Goal: Book appointment/travel/reservation

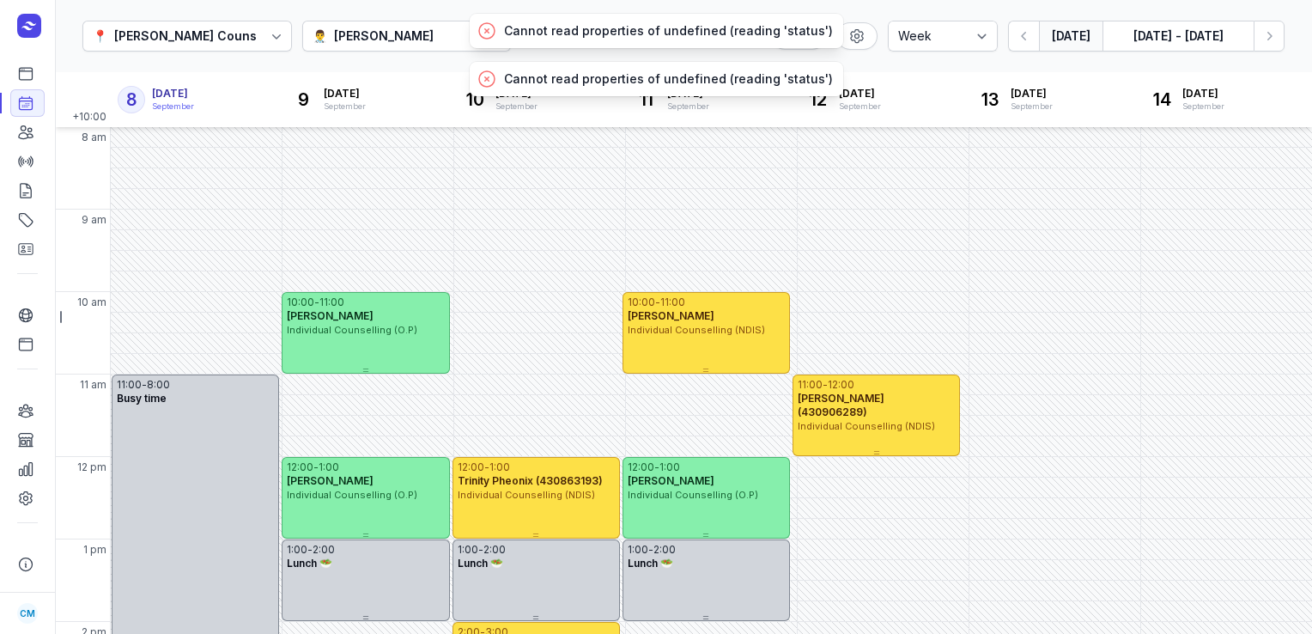
select select "week"
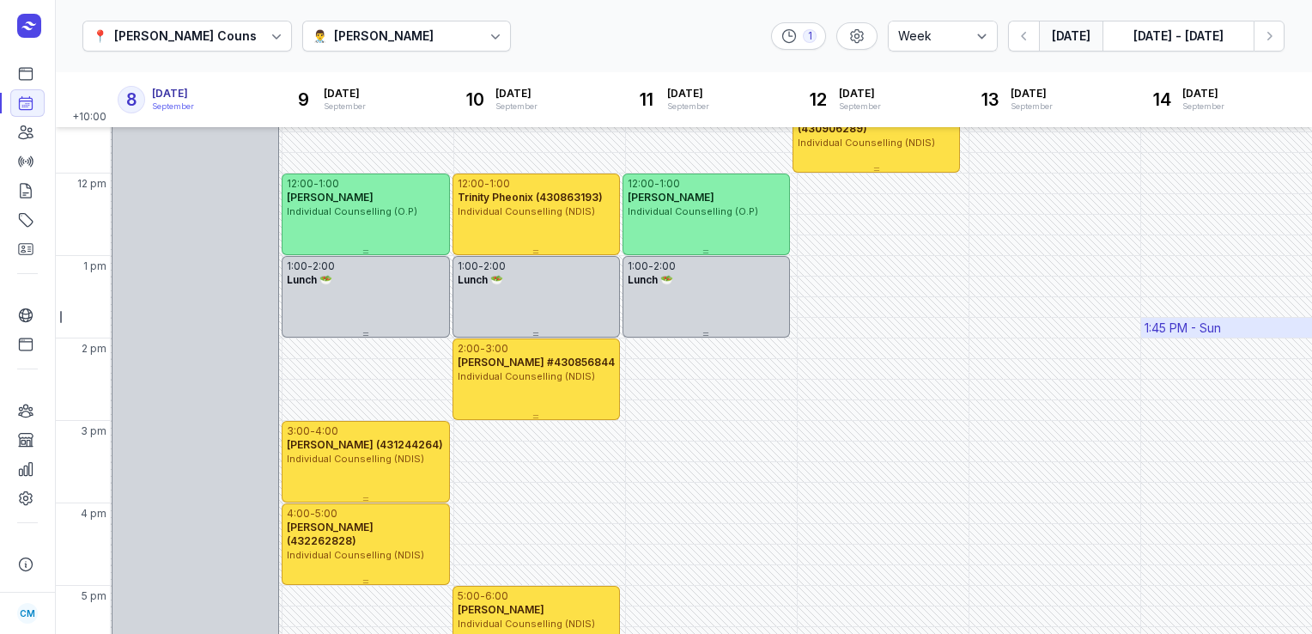
scroll to position [196, 0]
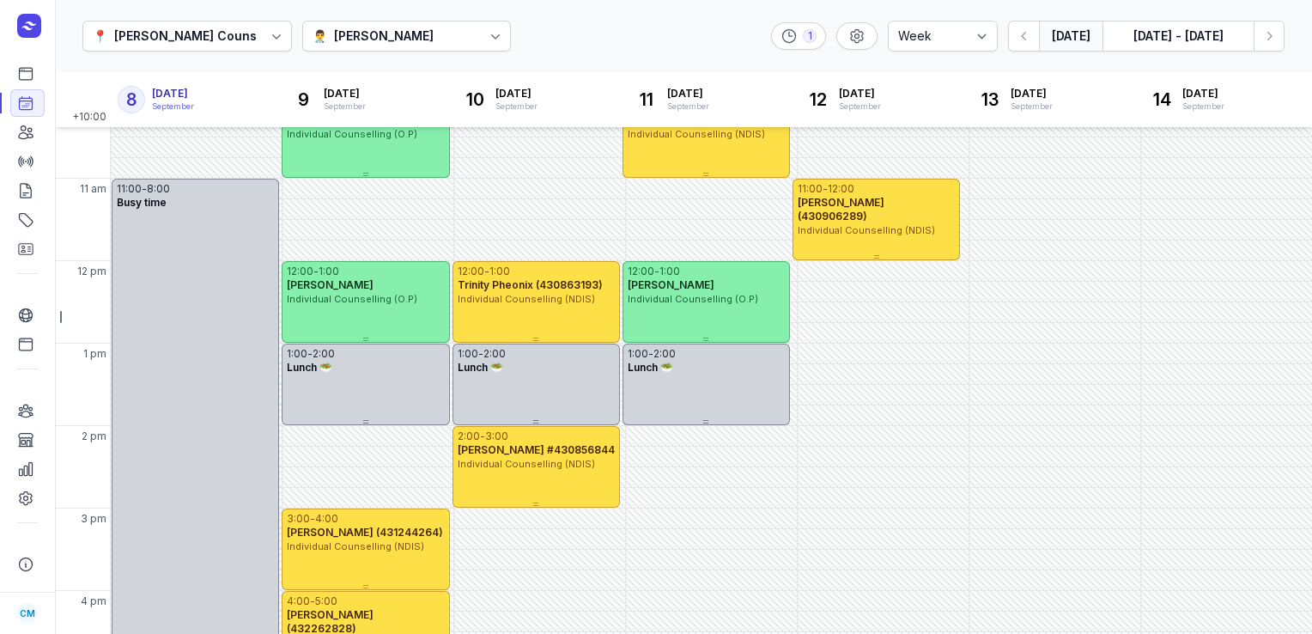
click at [1061, 39] on button "[DATE]" at bounding box center [1071, 36] width 64 height 31
click at [1264, 44] on icon "button" at bounding box center [1268, 35] width 17 height 17
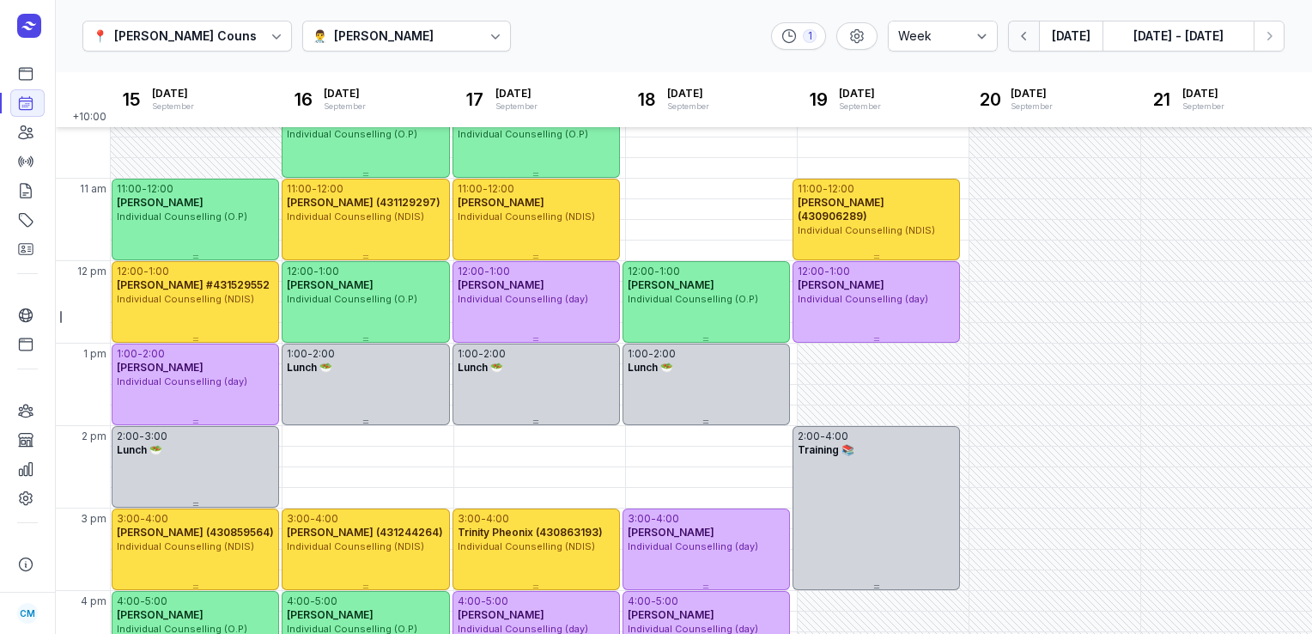
click at [1030, 33] on icon "button" at bounding box center [1024, 35] width 17 height 17
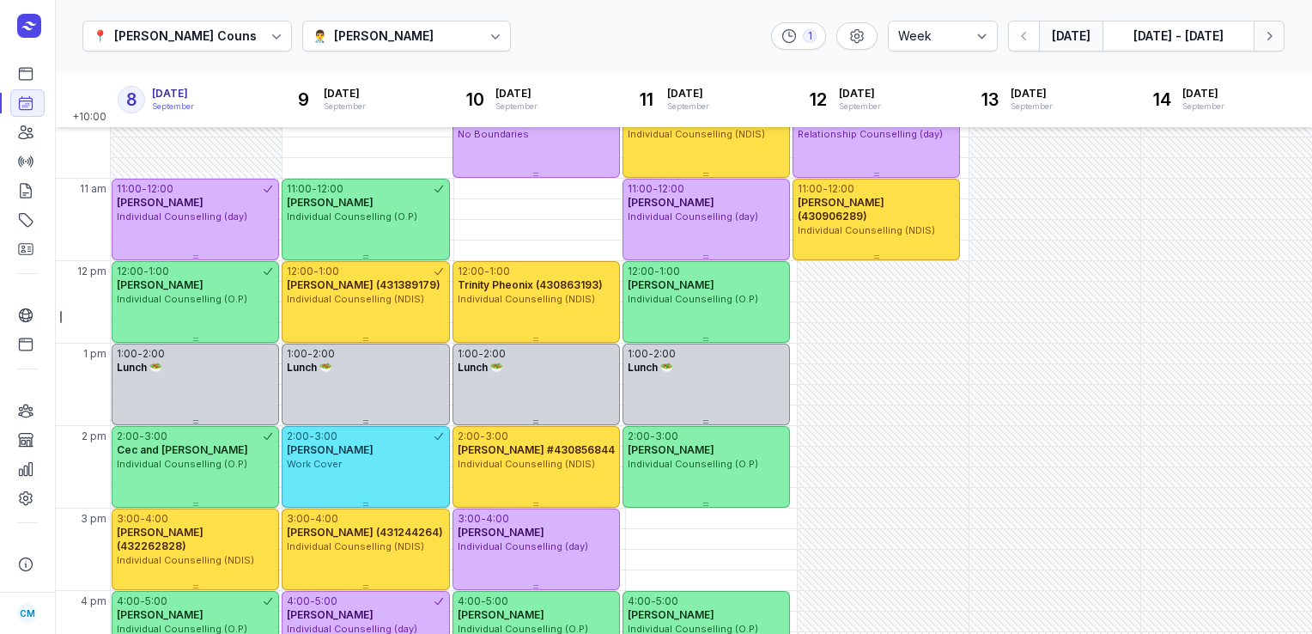
click at [1264, 39] on icon "button" at bounding box center [1268, 35] width 17 height 17
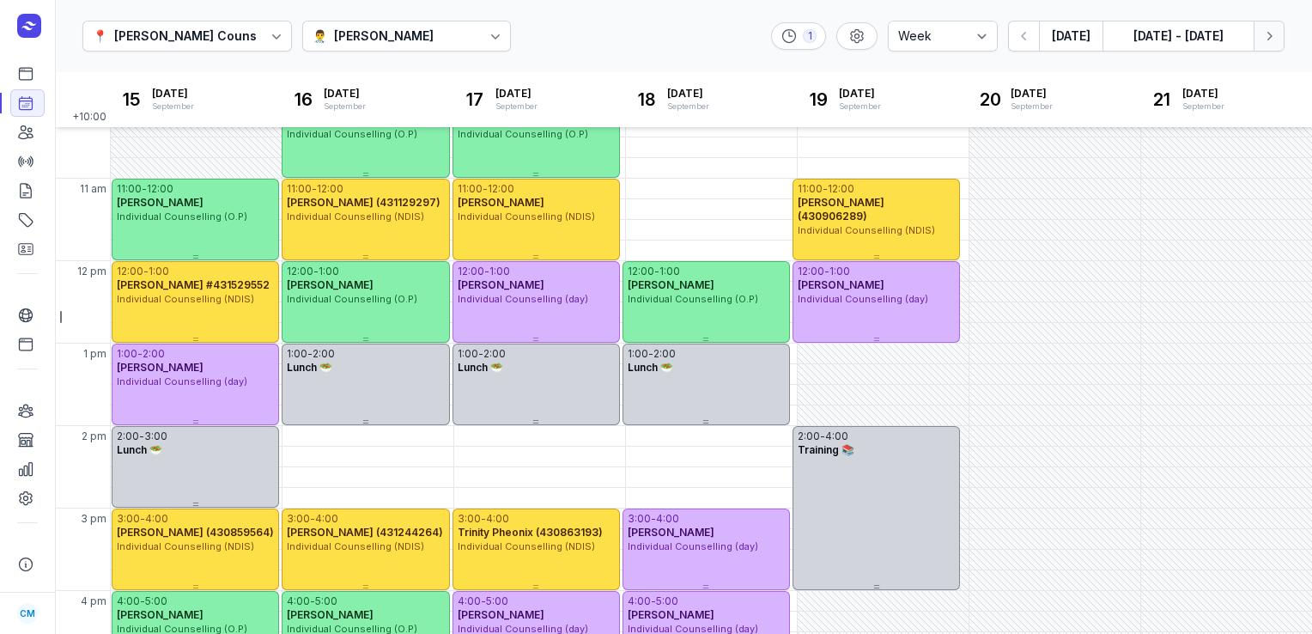
click at [1264, 39] on icon "button" at bounding box center [1268, 35] width 17 height 17
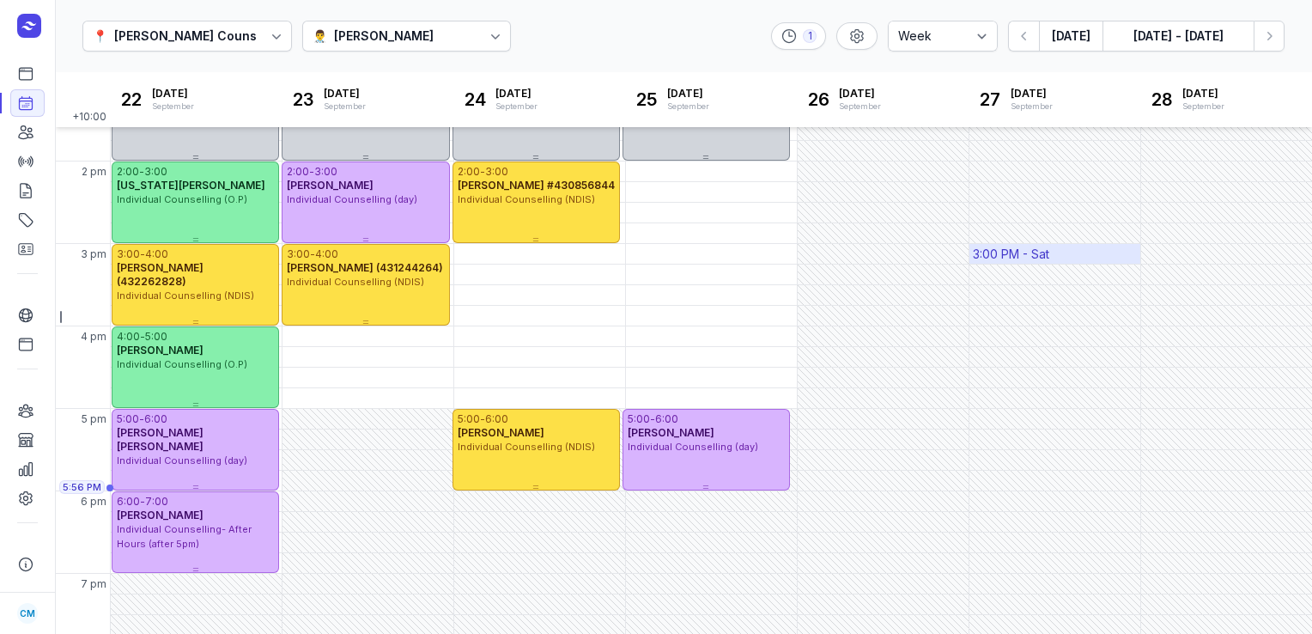
scroll to position [364, 0]
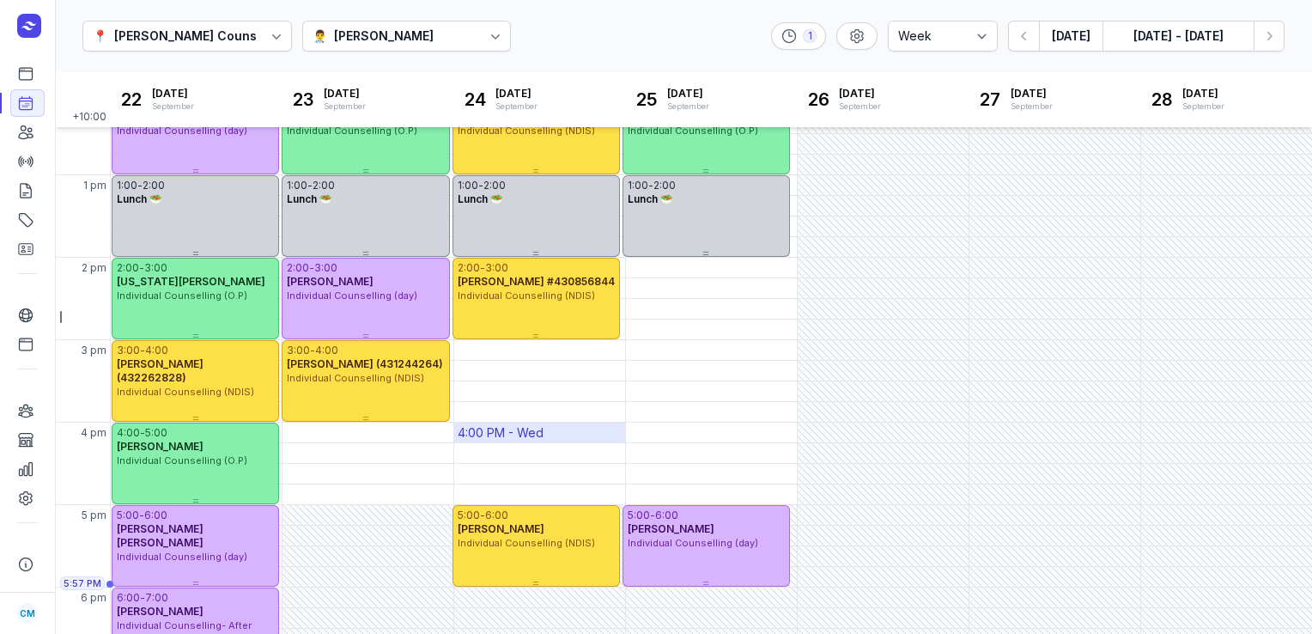
click at [513, 434] on div "4:00 PM - Wed" at bounding box center [501, 432] width 86 height 17
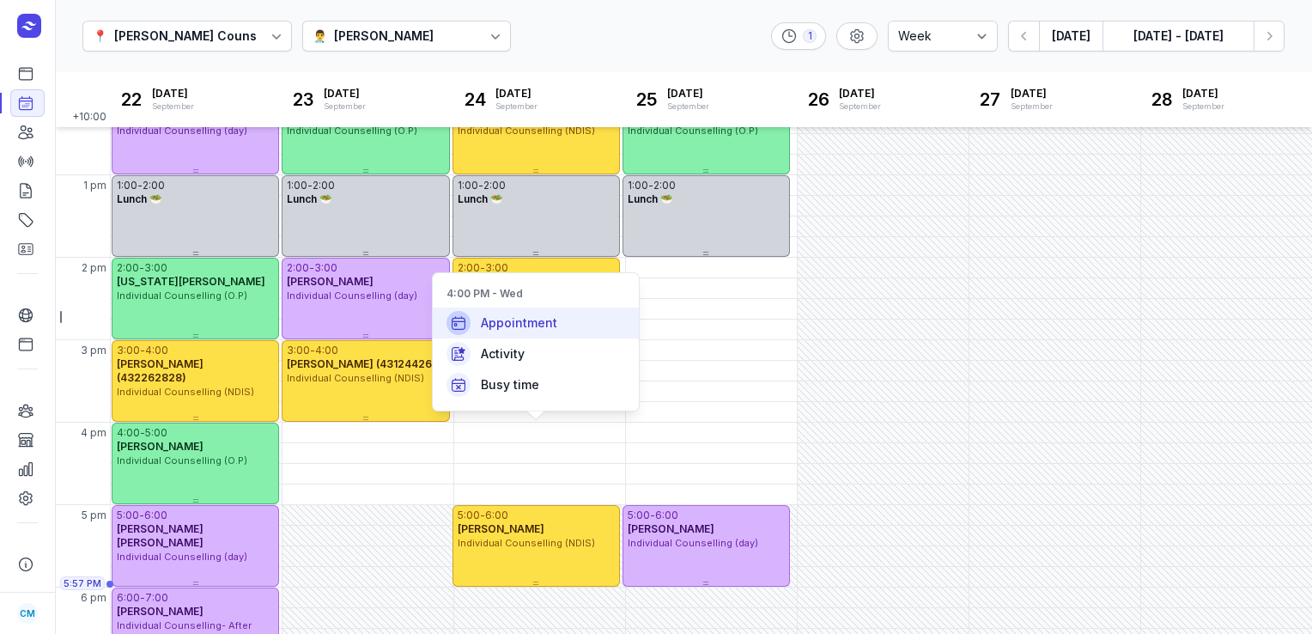
click at [515, 326] on span "Appointment" at bounding box center [519, 322] width 76 height 17
select select
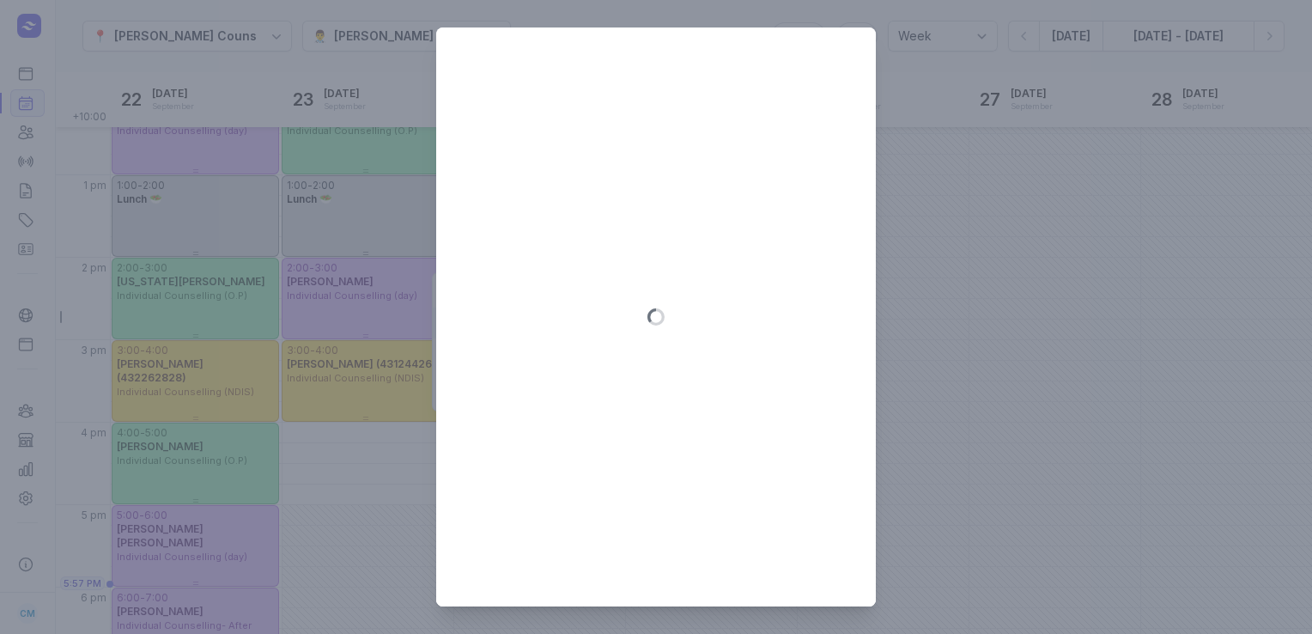
type input "[DATE]"
select select "16:00"
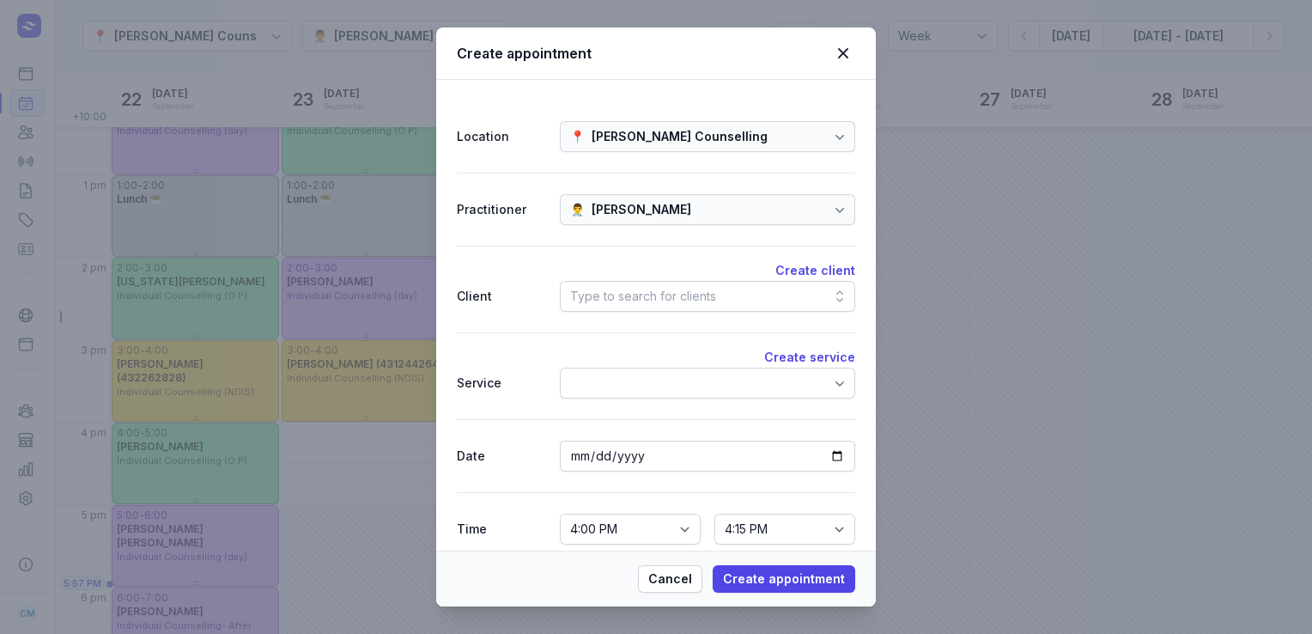
click at [677, 297] on div "Type to search for clients" at bounding box center [643, 296] width 146 height 21
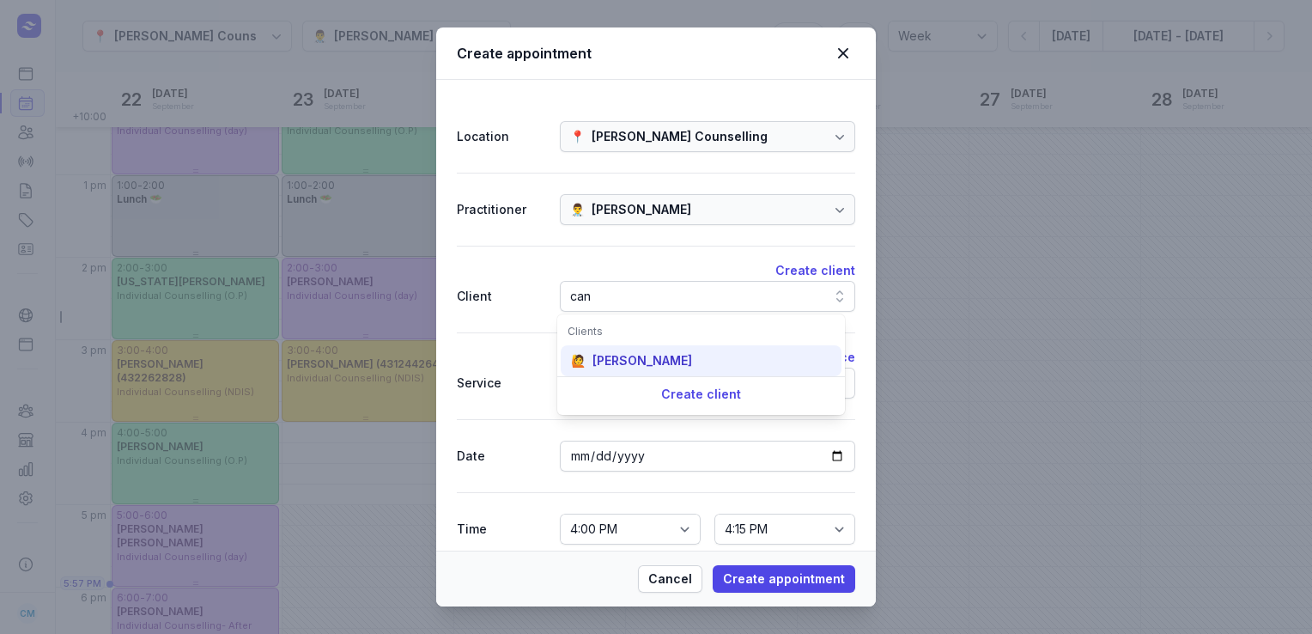
type input "can"
click at [659, 359] on div "[PERSON_NAME]" at bounding box center [642, 360] width 100 height 17
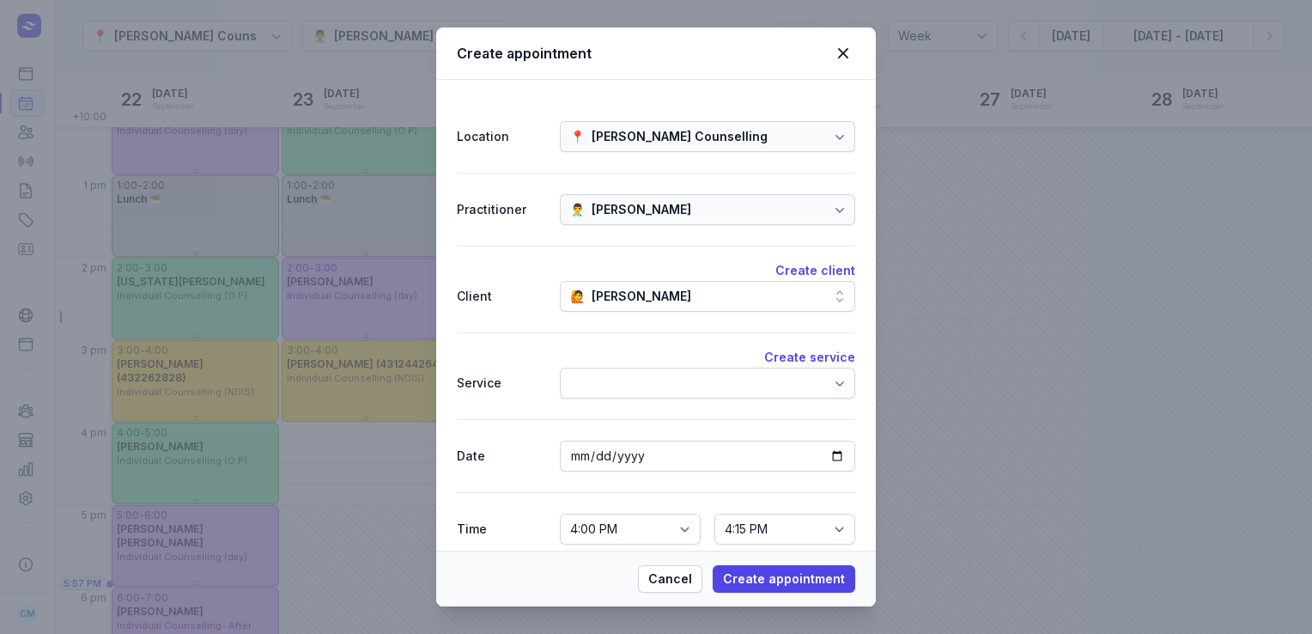
click at [645, 383] on div at bounding box center [707, 382] width 295 height 31
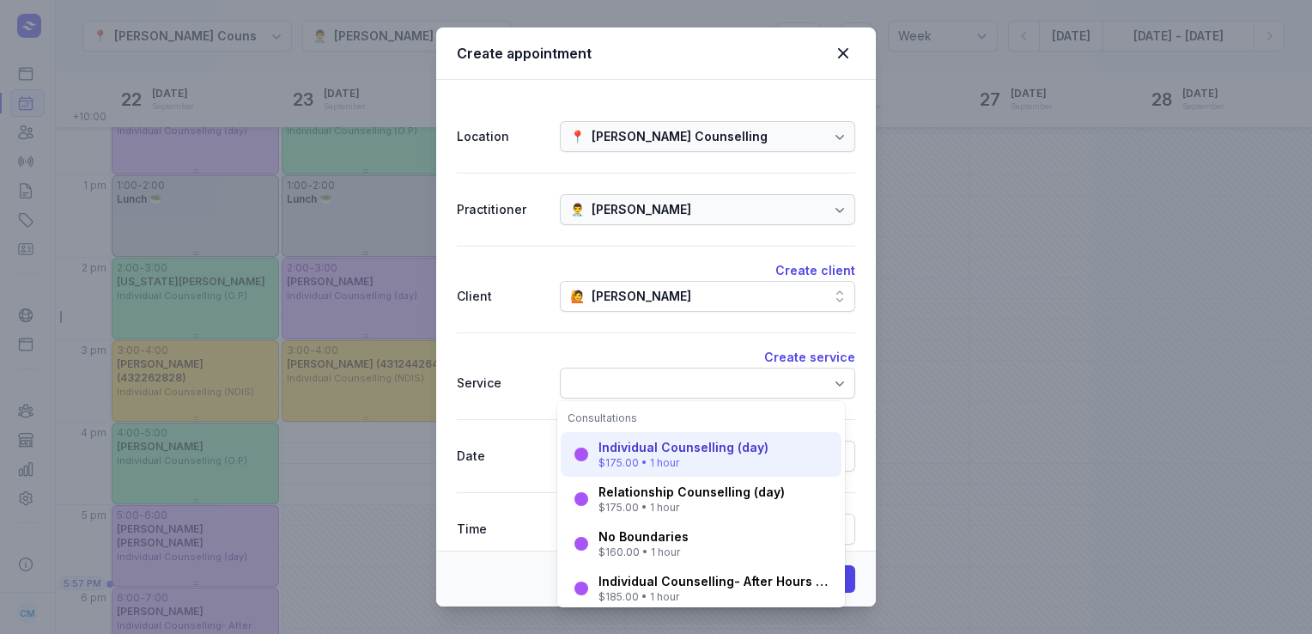
click at [642, 451] on div "Individual Counselling (day)" at bounding box center [683, 447] width 170 height 17
select select "17:00"
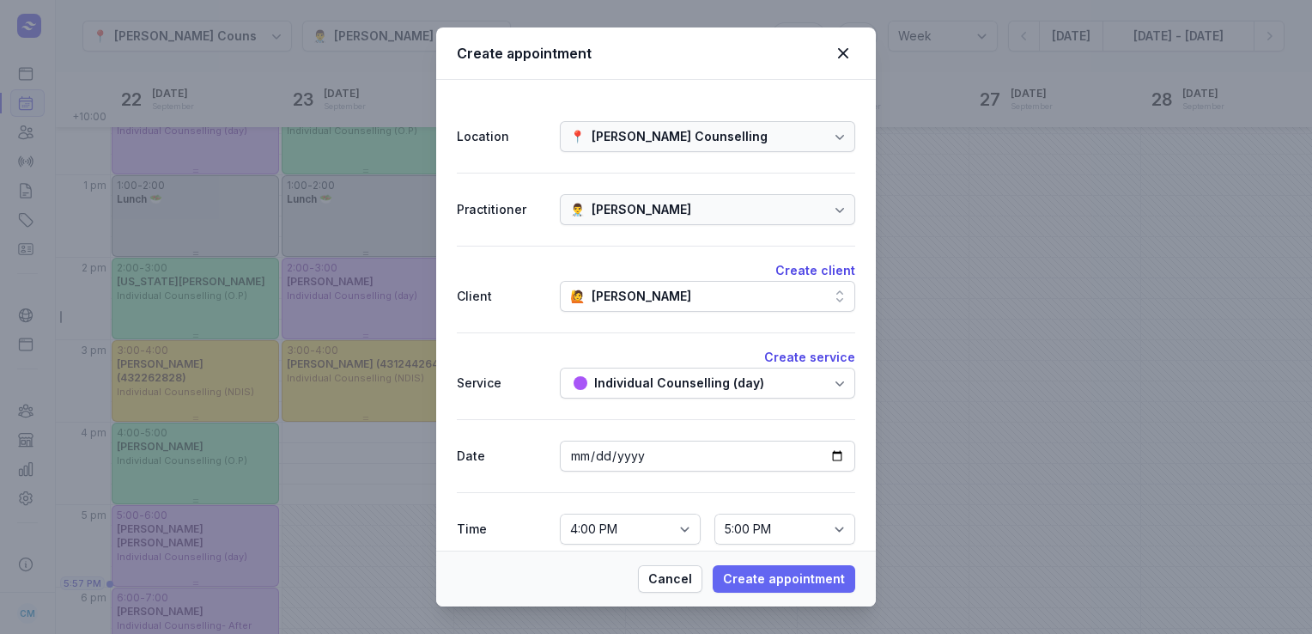
click at [767, 575] on span "Create appointment" at bounding box center [784, 578] width 122 height 21
select select
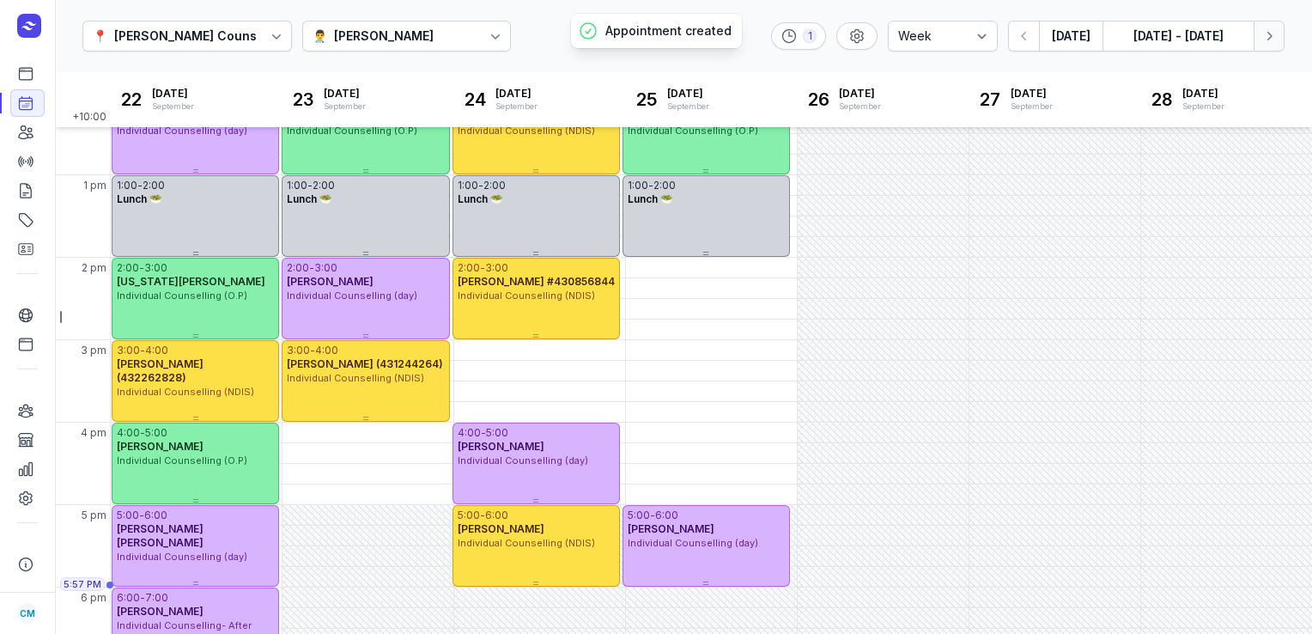
click at [1274, 33] on icon "button" at bounding box center [1268, 35] width 17 height 17
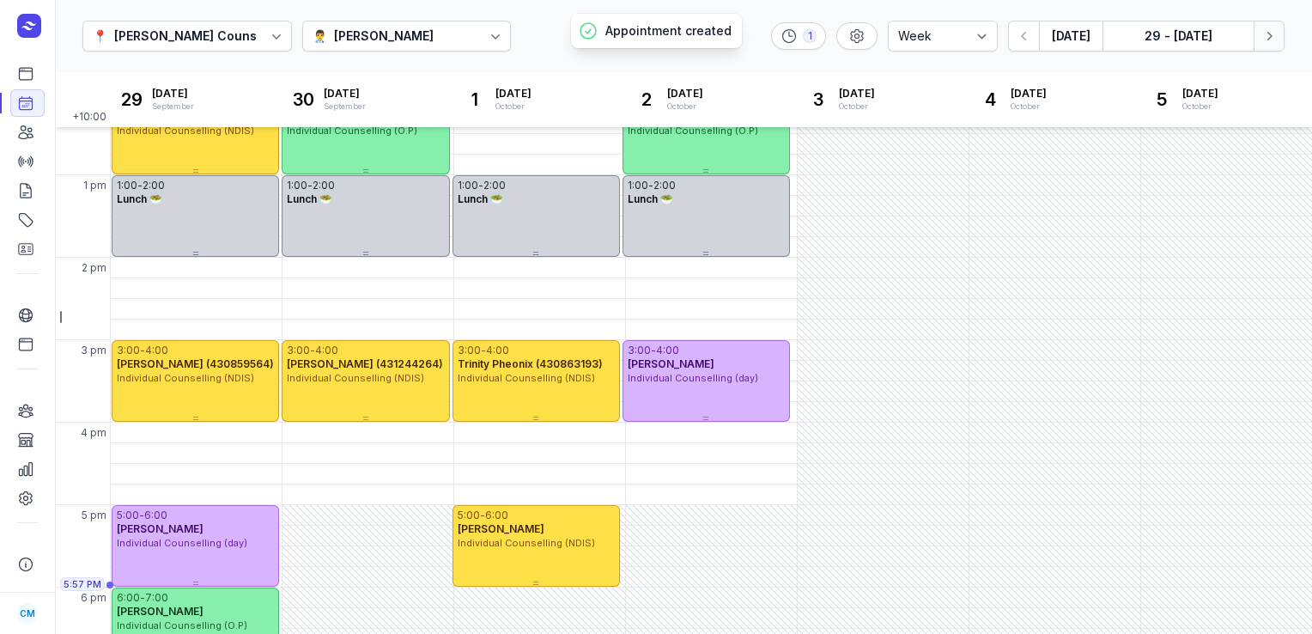
click at [1274, 33] on icon "button" at bounding box center [1268, 35] width 17 height 17
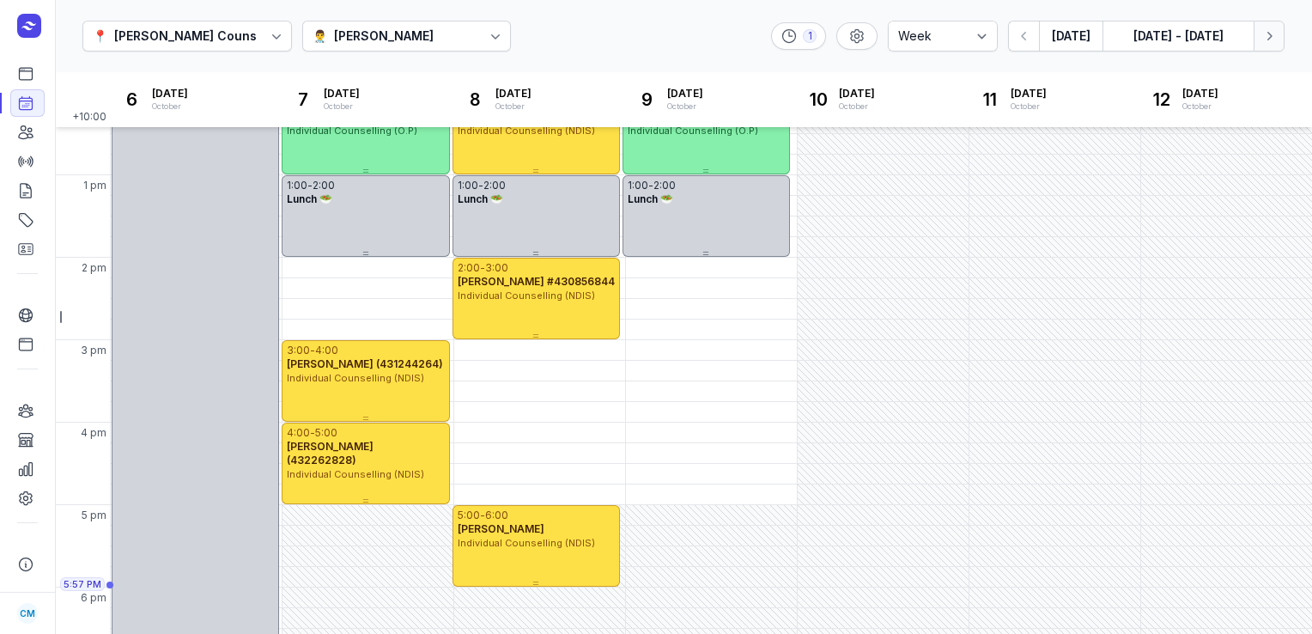
click at [1274, 39] on icon "button" at bounding box center [1268, 35] width 17 height 17
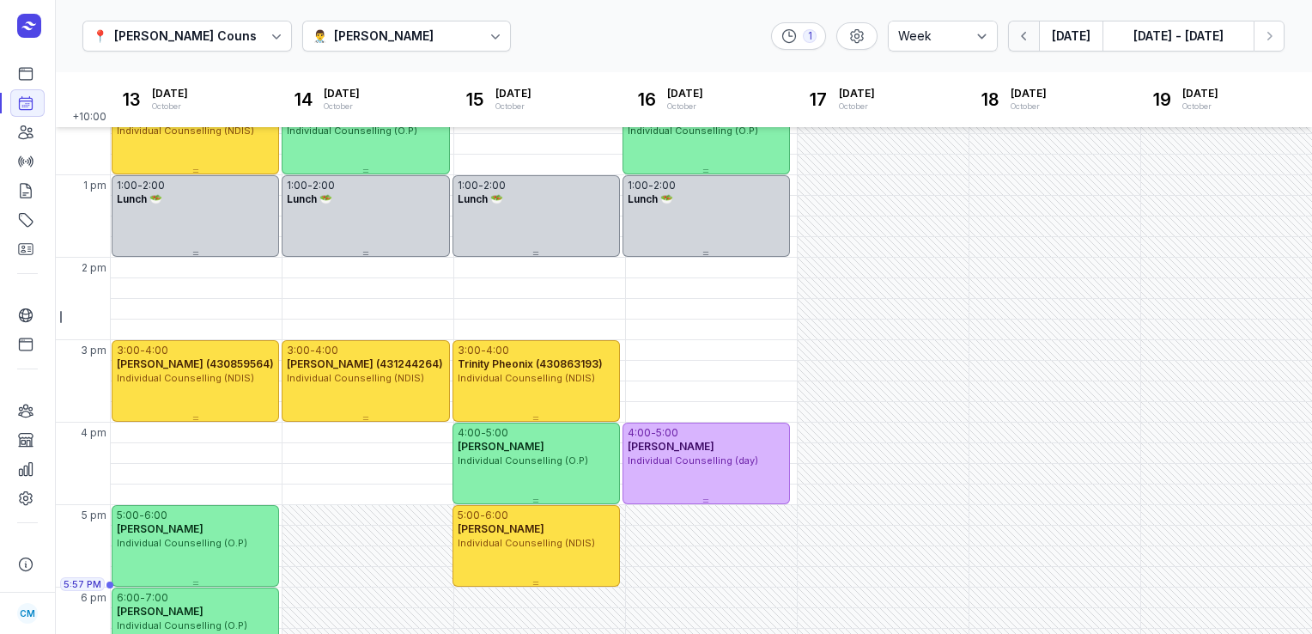
click at [1027, 35] on icon "button" at bounding box center [1024, 35] width 17 height 17
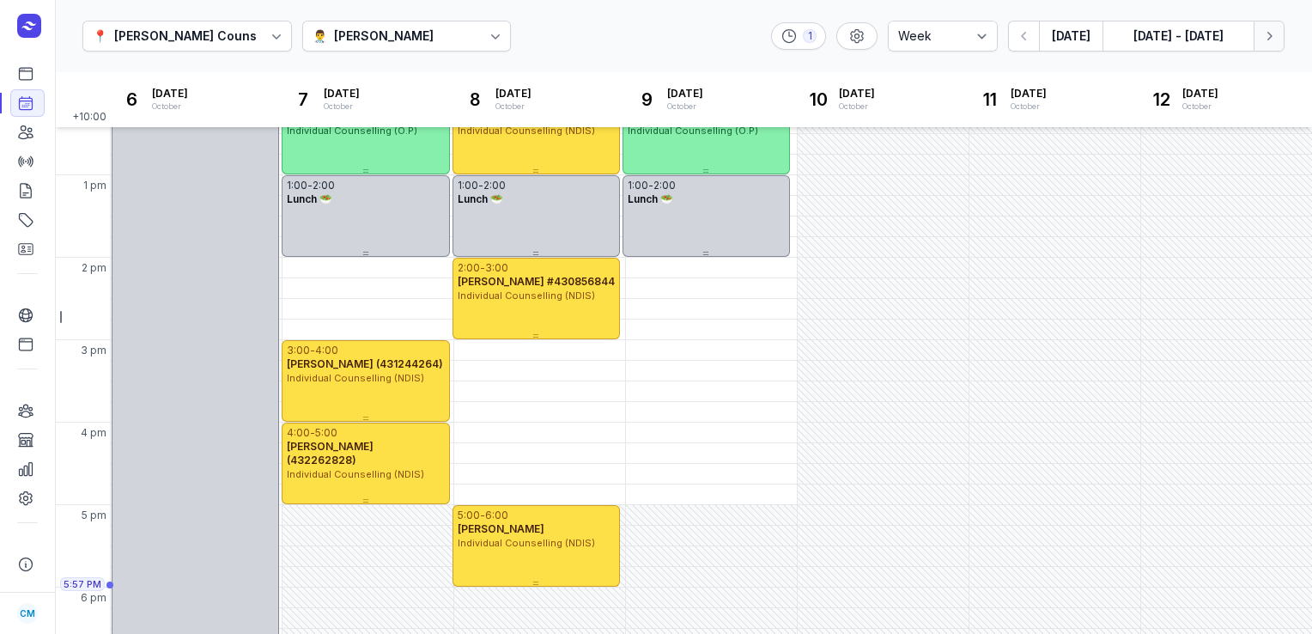
click at [1277, 42] on button "Next week" at bounding box center [1268, 36] width 31 height 31
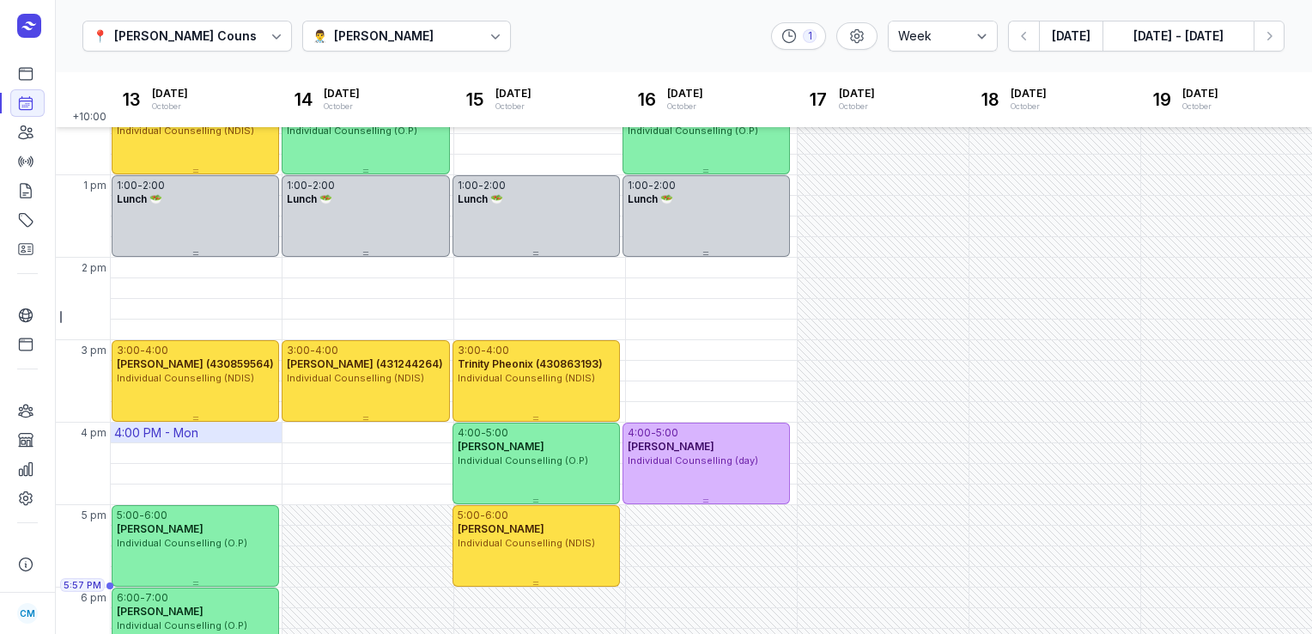
click at [227, 434] on div "4:00 PM - Mon" at bounding box center [196, 432] width 171 height 20
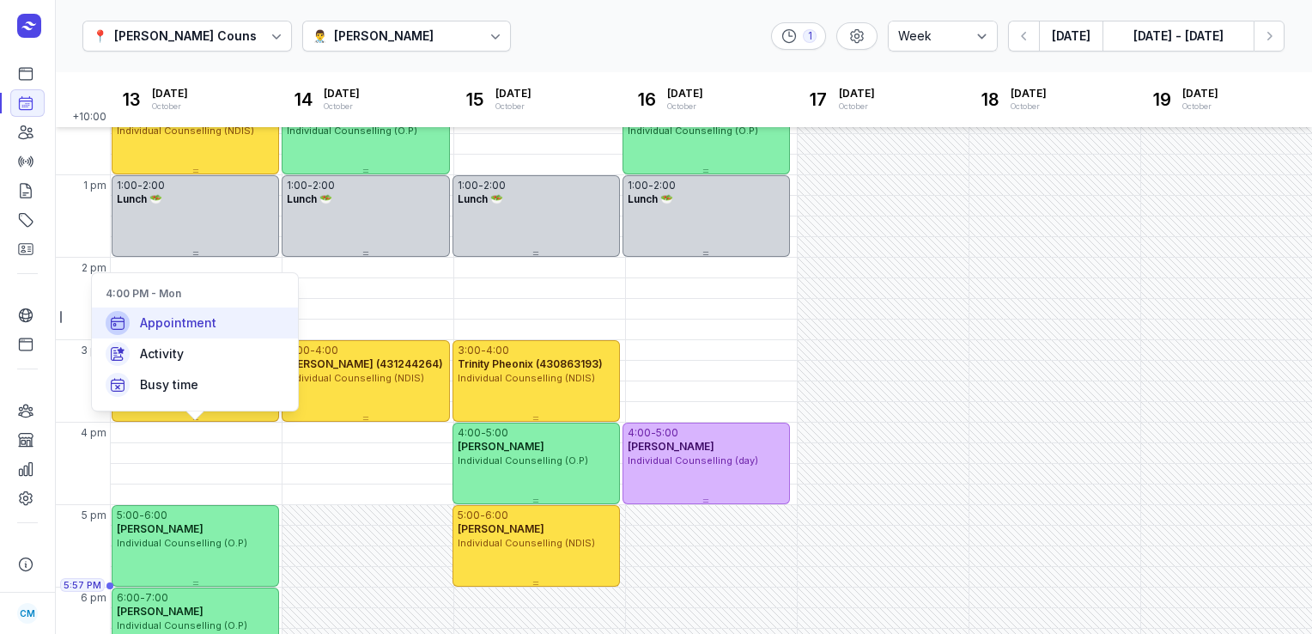
click at [245, 313] on div "Appointment" at bounding box center [195, 322] width 206 height 31
select select
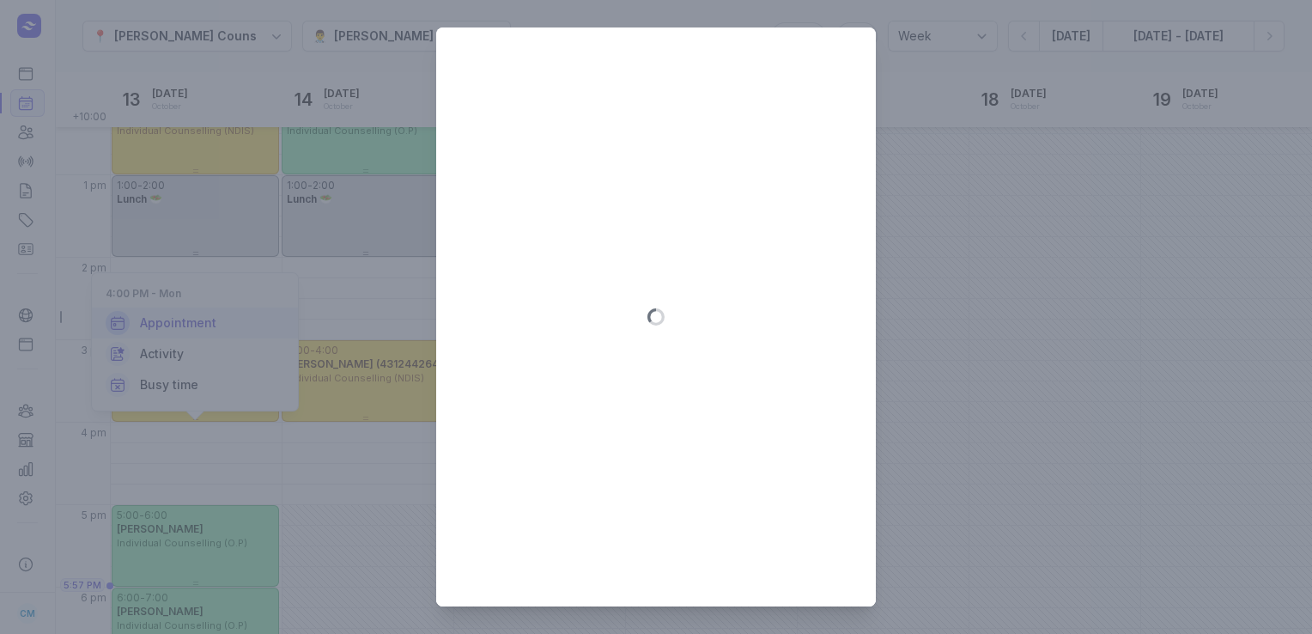
type input "[DATE]"
select select "16:00"
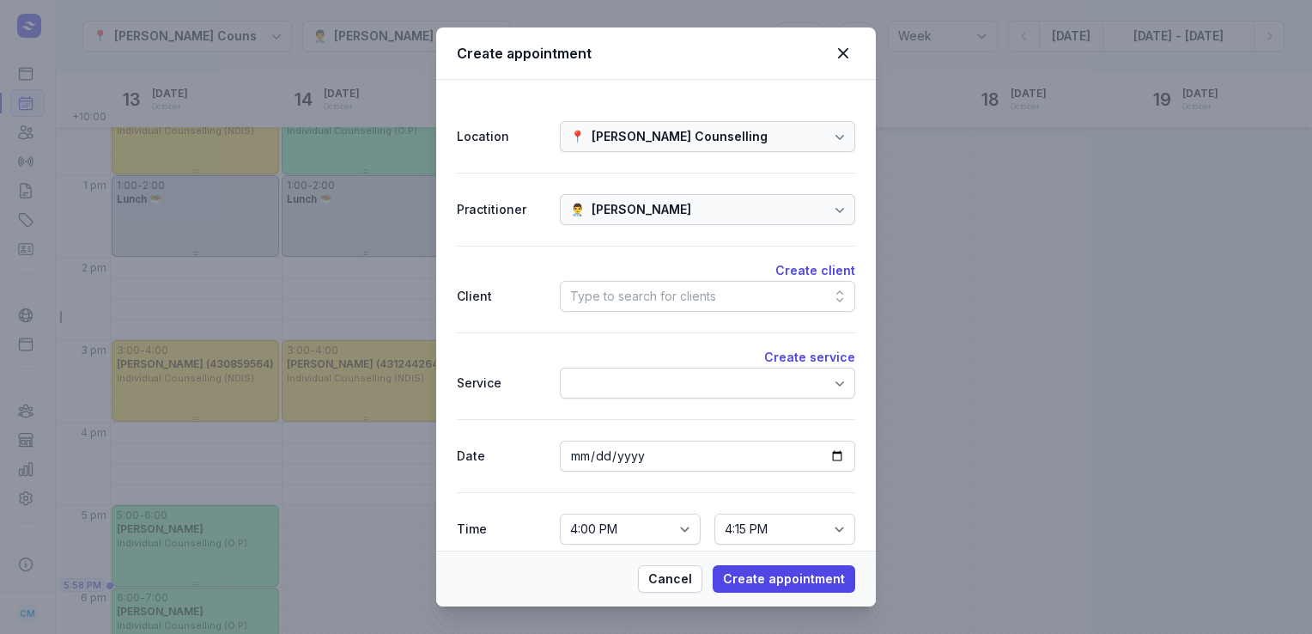
click at [688, 294] on div "Type to search for clients" at bounding box center [643, 296] width 146 height 21
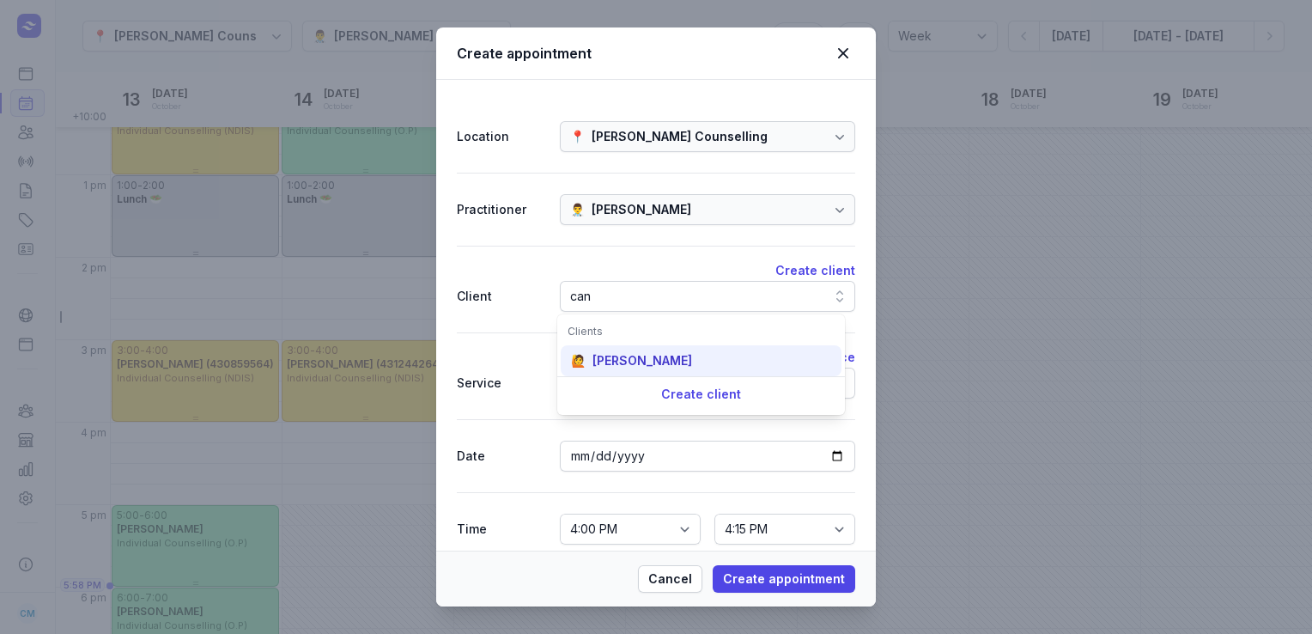
type input "can"
click at [666, 366] on div "[PERSON_NAME]" at bounding box center [642, 360] width 100 height 17
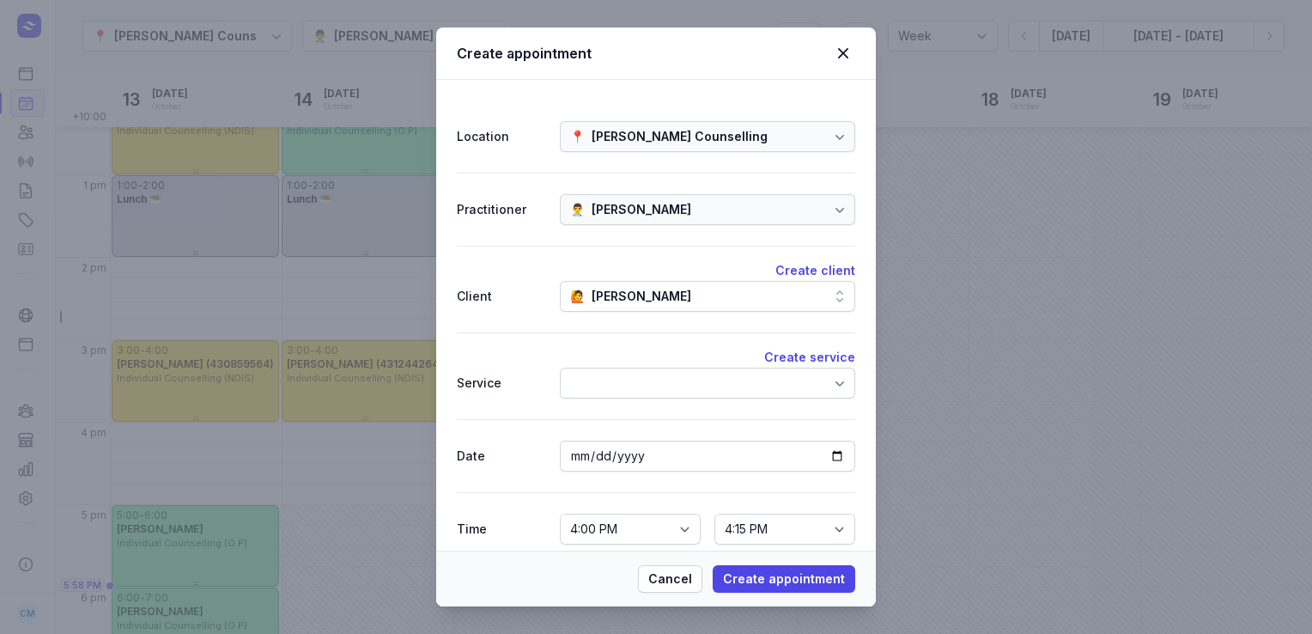
click at [658, 383] on div at bounding box center [707, 382] width 295 height 31
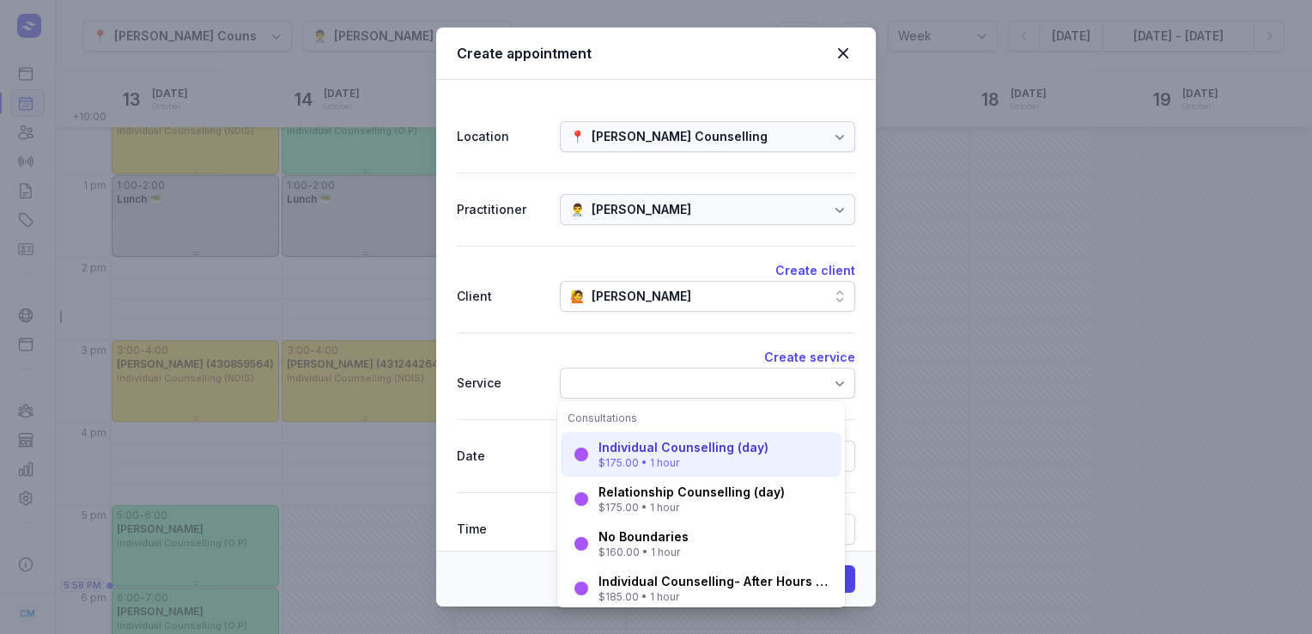
click at [652, 456] on div "$175.00 • 1 hour" at bounding box center [683, 463] width 170 height 14
select select "17:00"
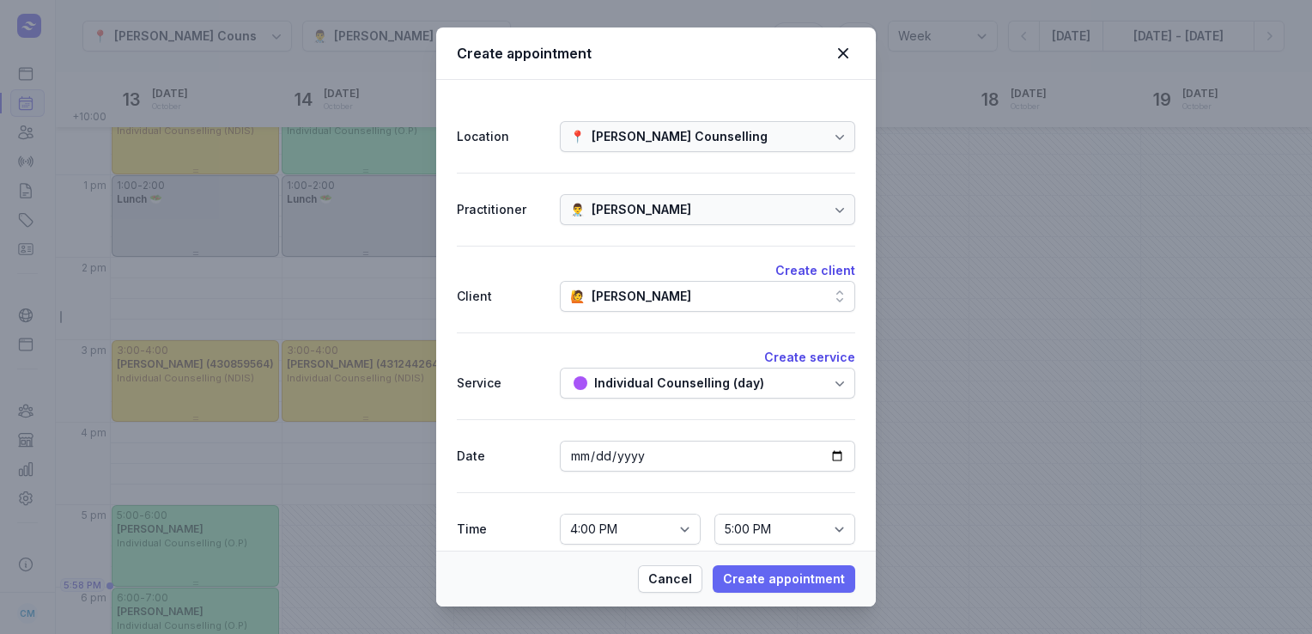
click at [776, 575] on span "Create appointment" at bounding box center [784, 578] width 122 height 21
select select
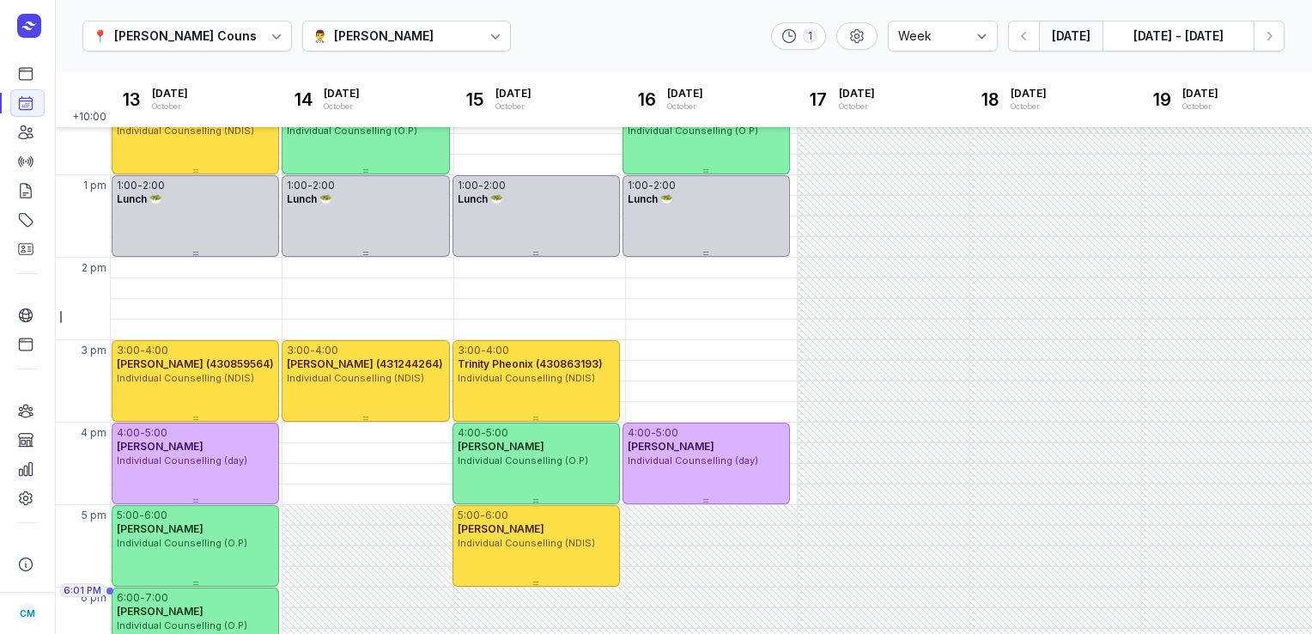
click at [1065, 33] on button "[DATE]" at bounding box center [1071, 36] width 64 height 31
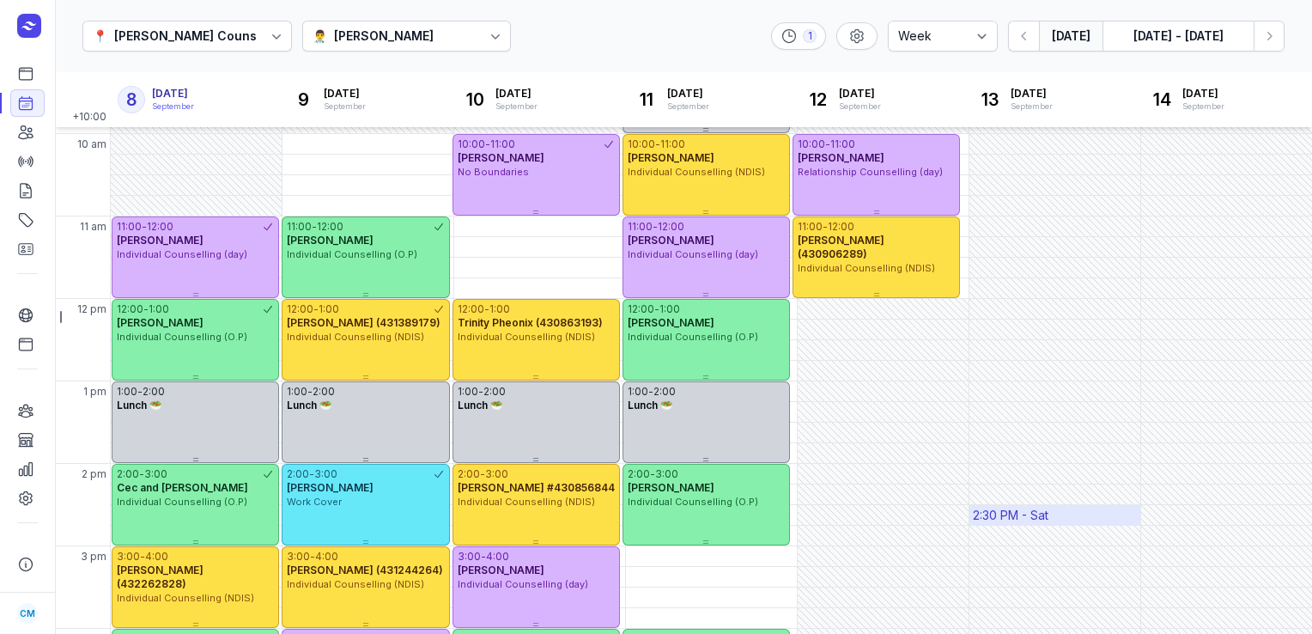
scroll to position [203, 0]
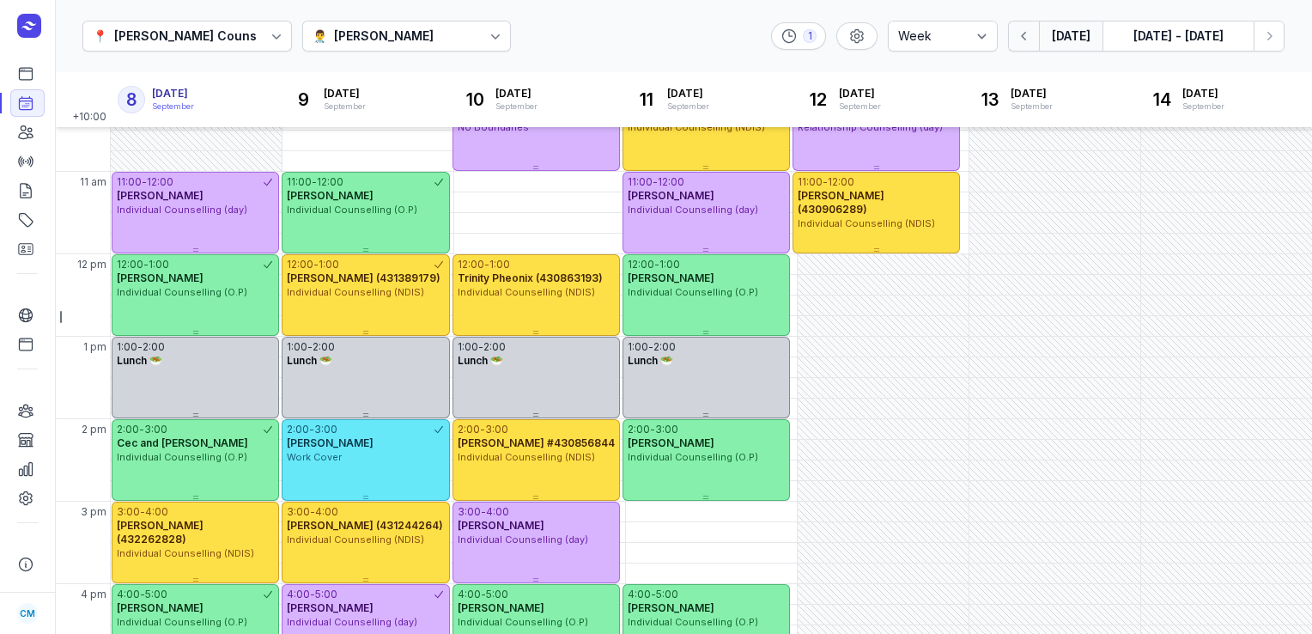
click at [1028, 49] on button "button" at bounding box center [1023, 36] width 31 height 31
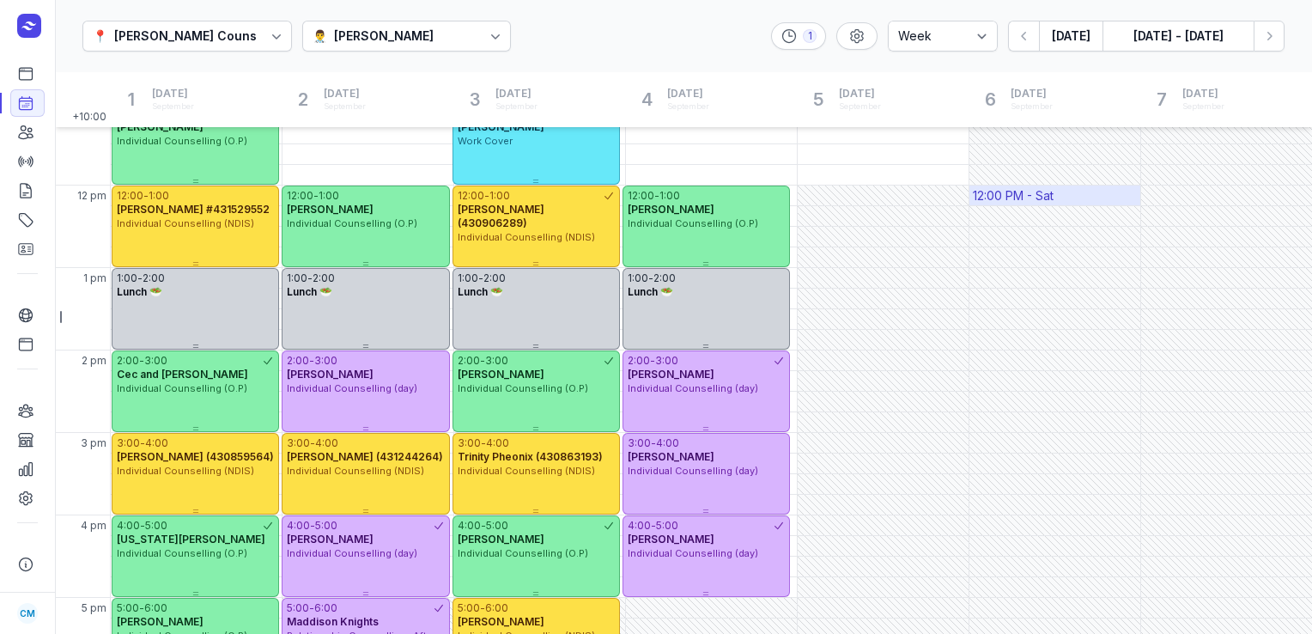
scroll to position [272, 0]
click at [391, 35] on div "[PERSON_NAME]" at bounding box center [384, 36] width 100 height 21
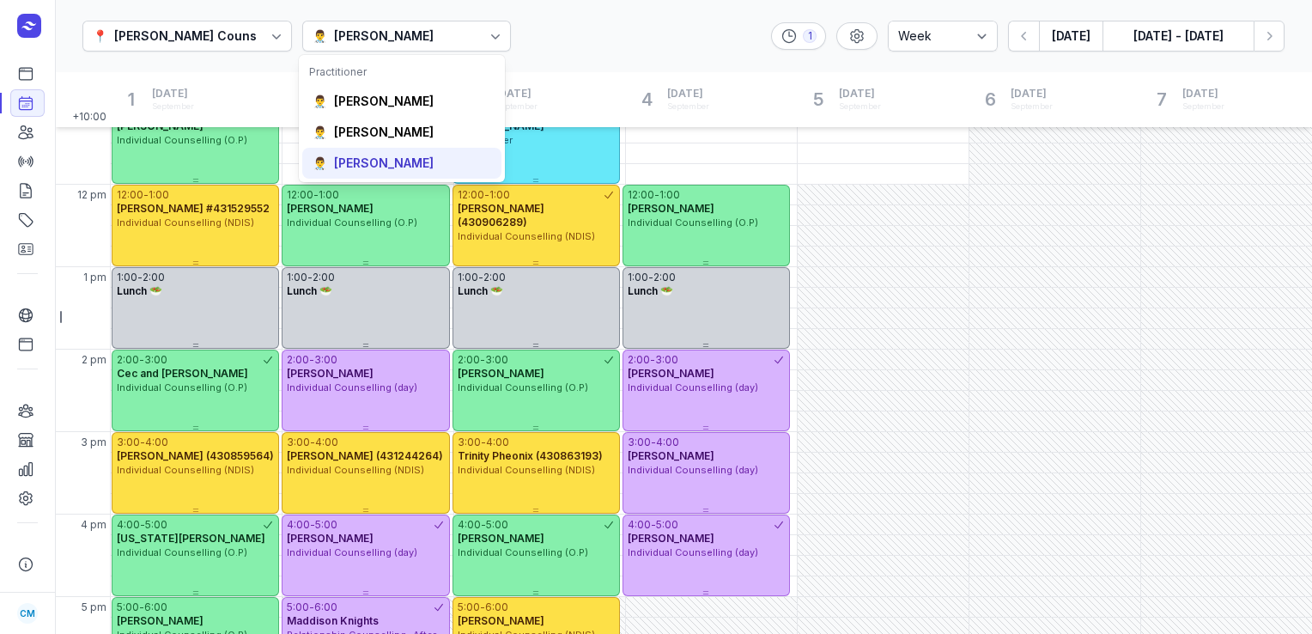
click at [372, 159] on div "[PERSON_NAME]" at bounding box center [384, 163] width 100 height 17
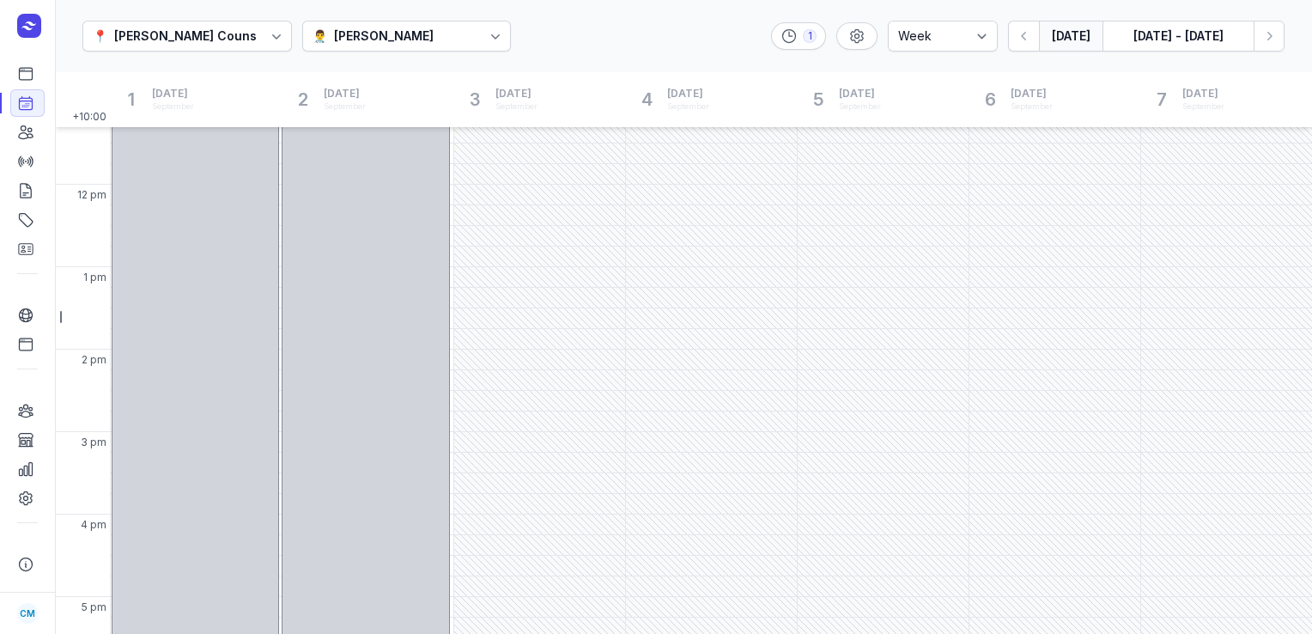
click at [1071, 33] on button "[DATE]" at bounding box center [1071, 36] width 64 height 31
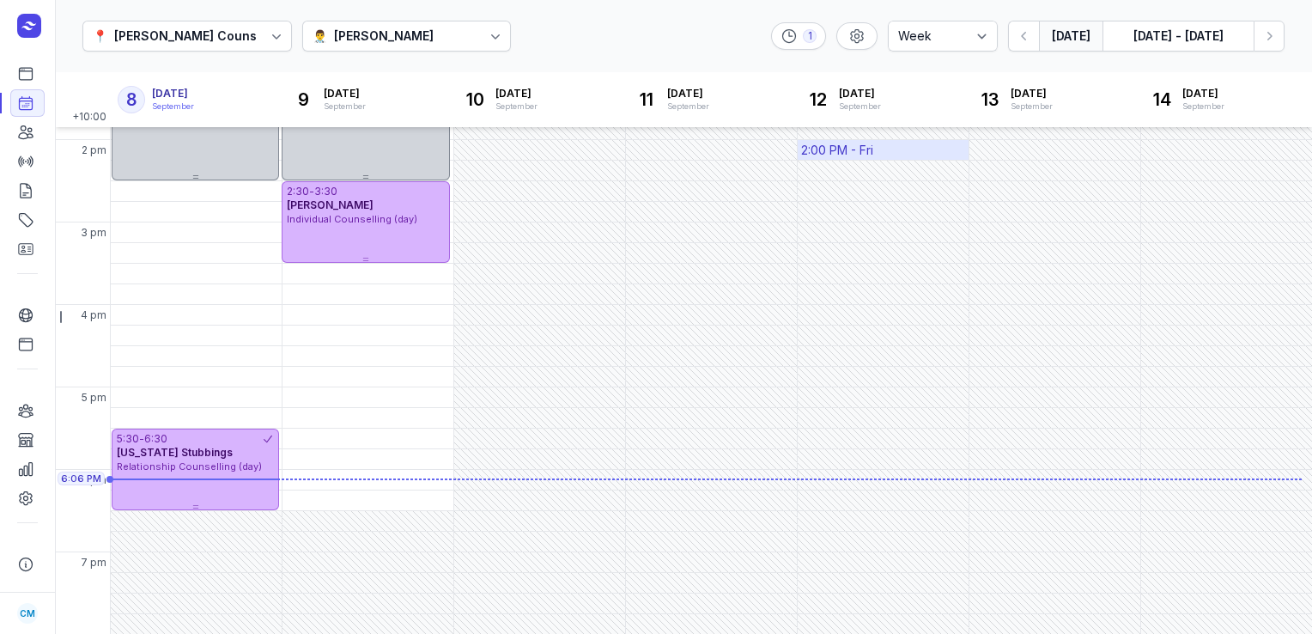
scroll to position [481, 0]
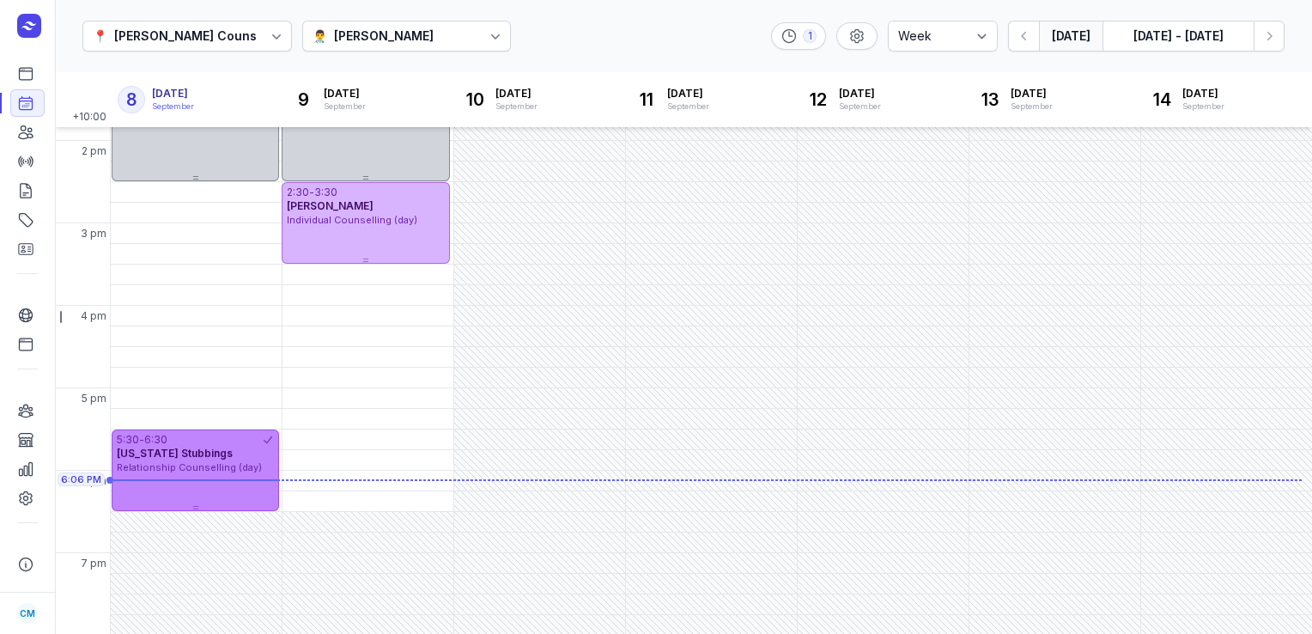
click at [214, 464] on span "Relationship Counselling (day)" at bounding box center [189, 467] width 145 height 12
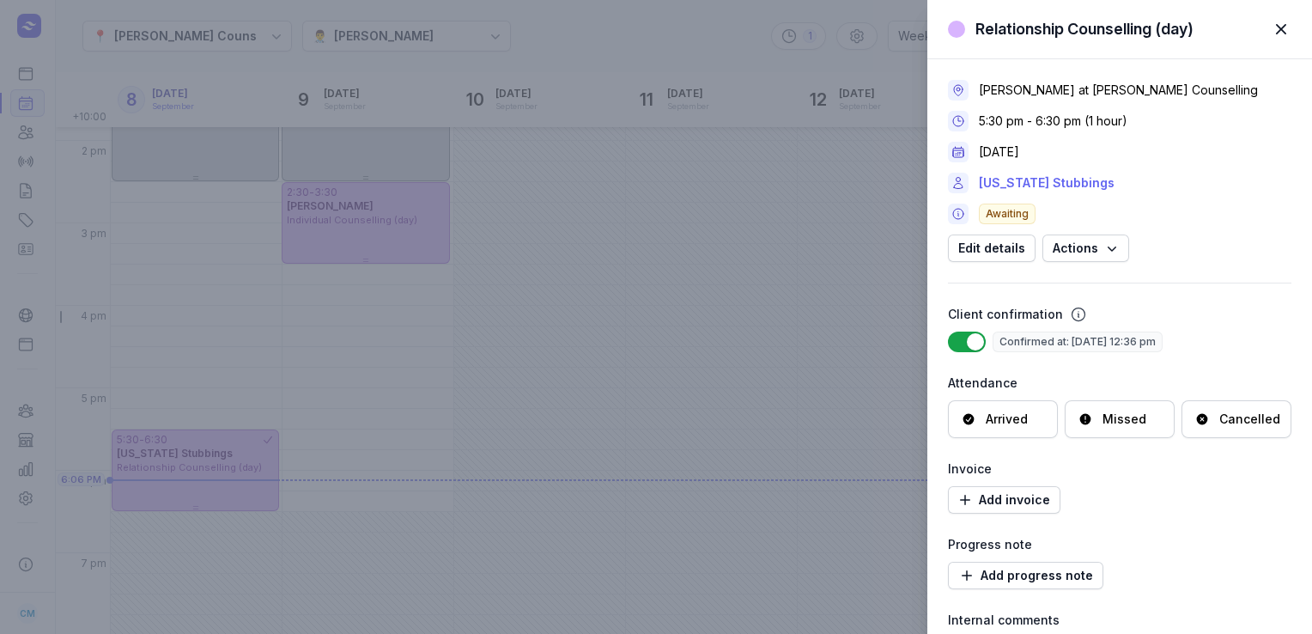
click at [1004, 181] on link "[US_STATE] Stubbings" at bounding box center [1047, 183] width 136 height 21
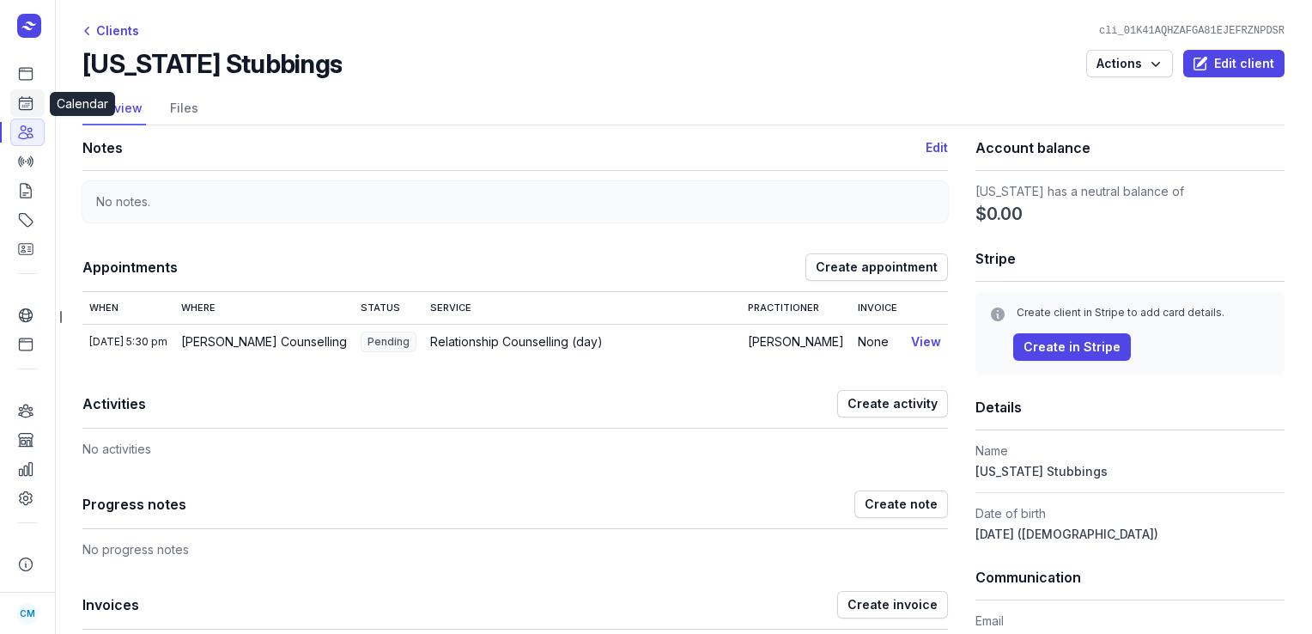
click at [33, 106] on icon at bounding box center [25, 102] width 17 height 17
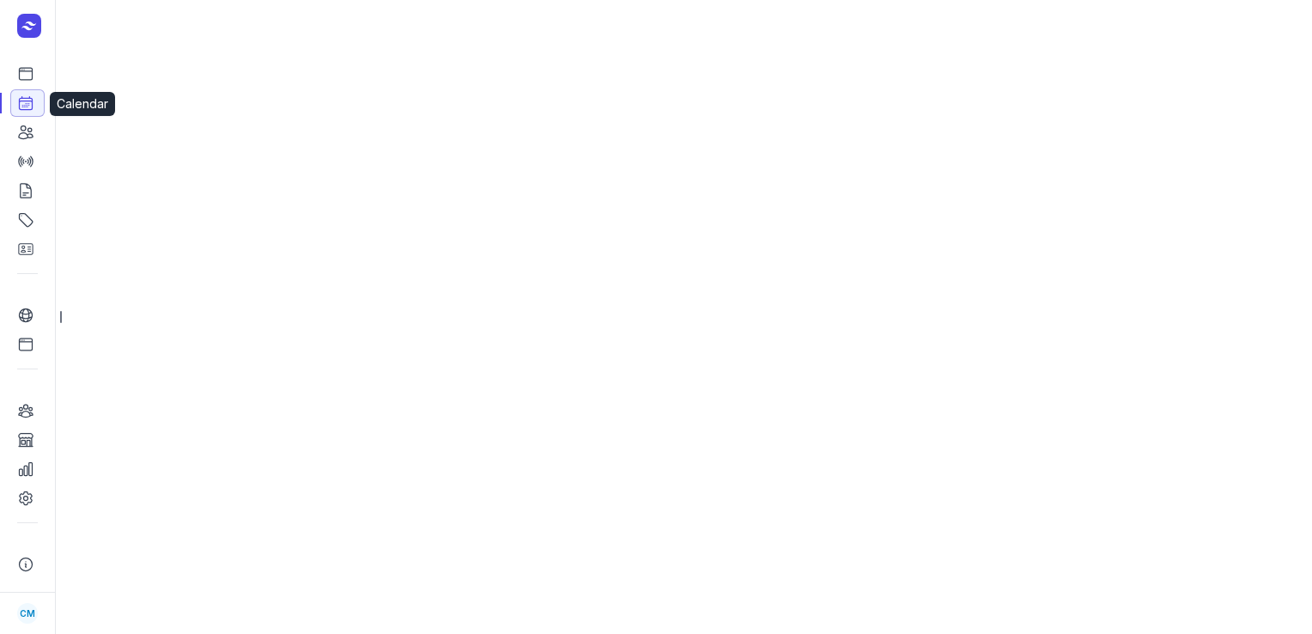
select select "week"
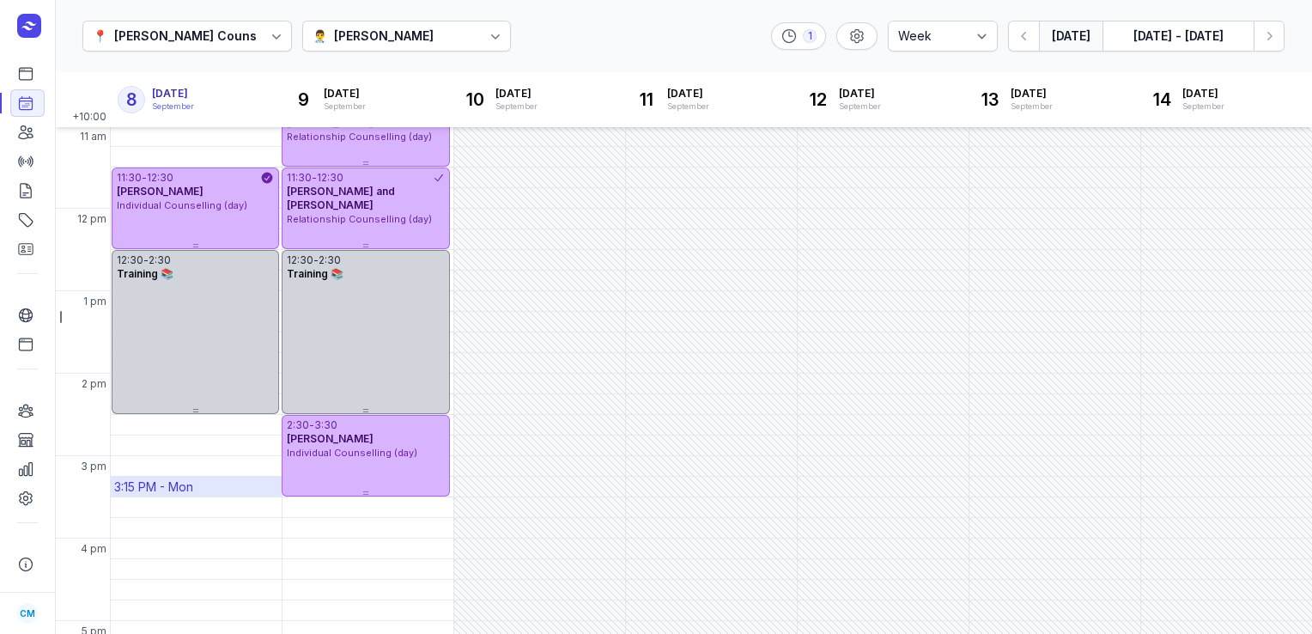
scroll to position [200, 0]
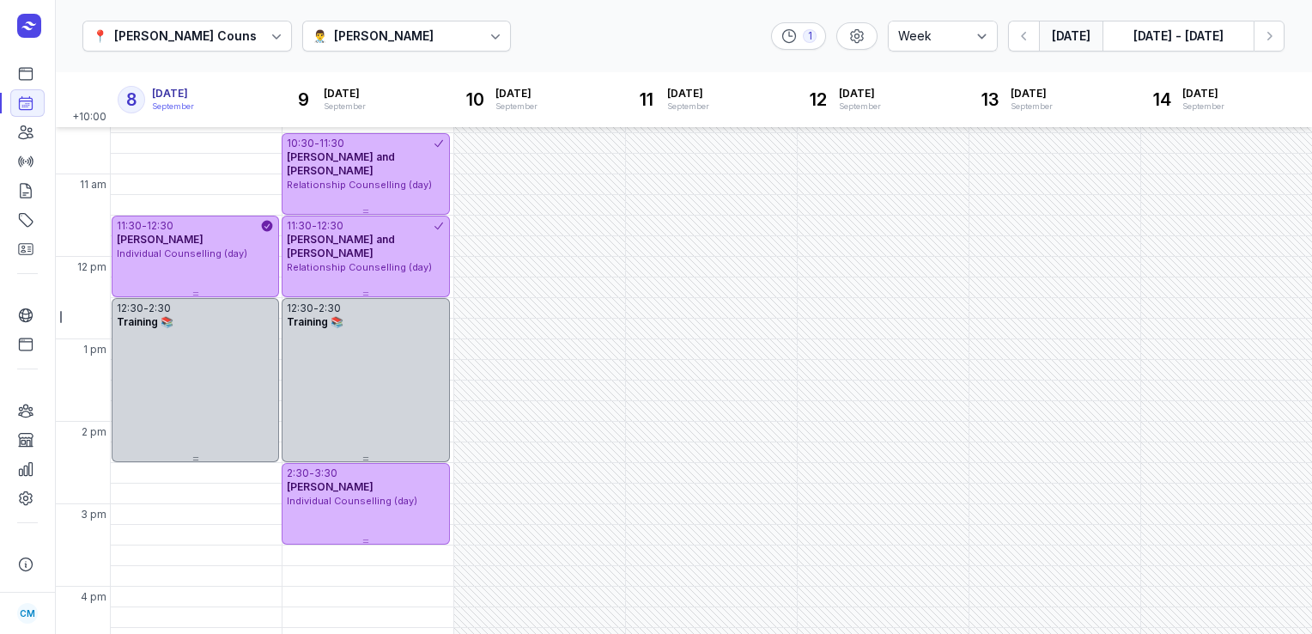
click at [369, 41] on div "[PERSON_NAME]" at bounding box center [384, 36] width 100 height 21
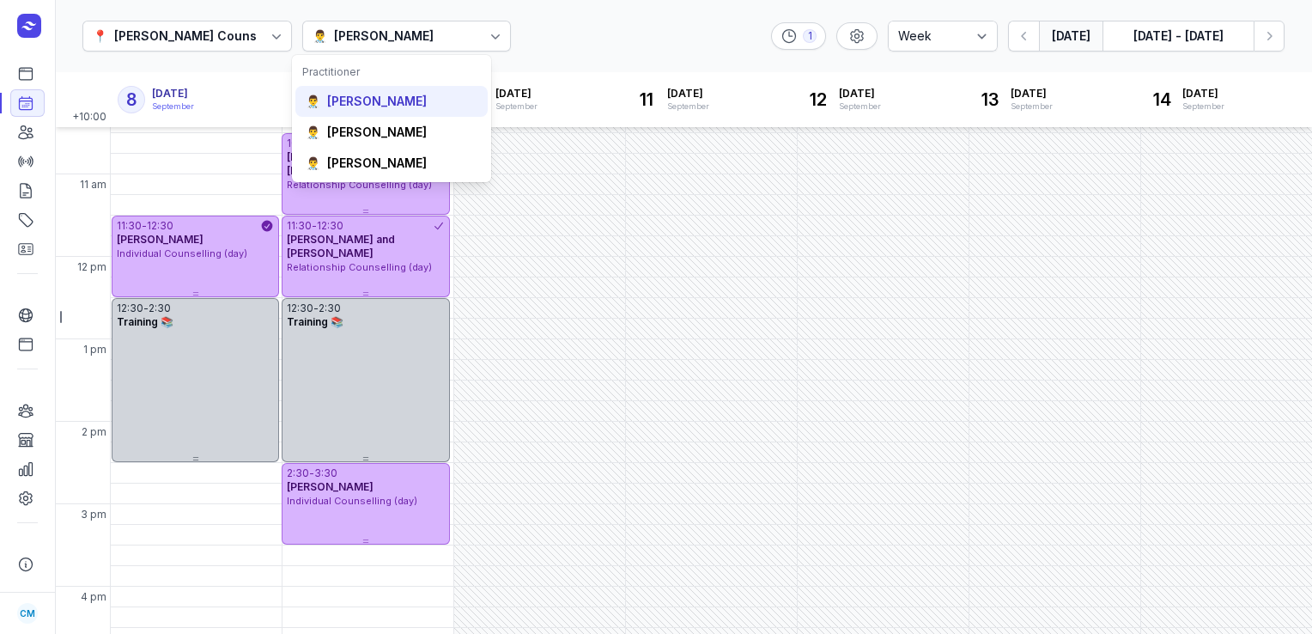
click at [343, 100] on div "[PERSON_NAME]" at bounding box center [377, 101] width 100 height 17
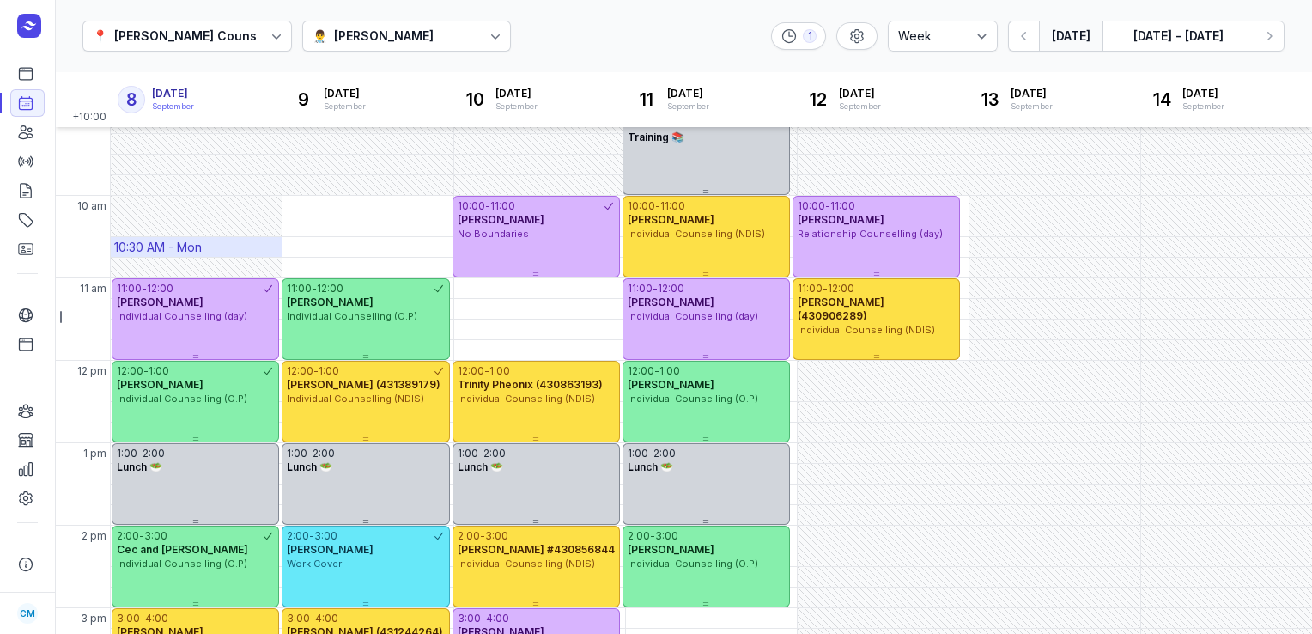
scroll to position [94, 0]
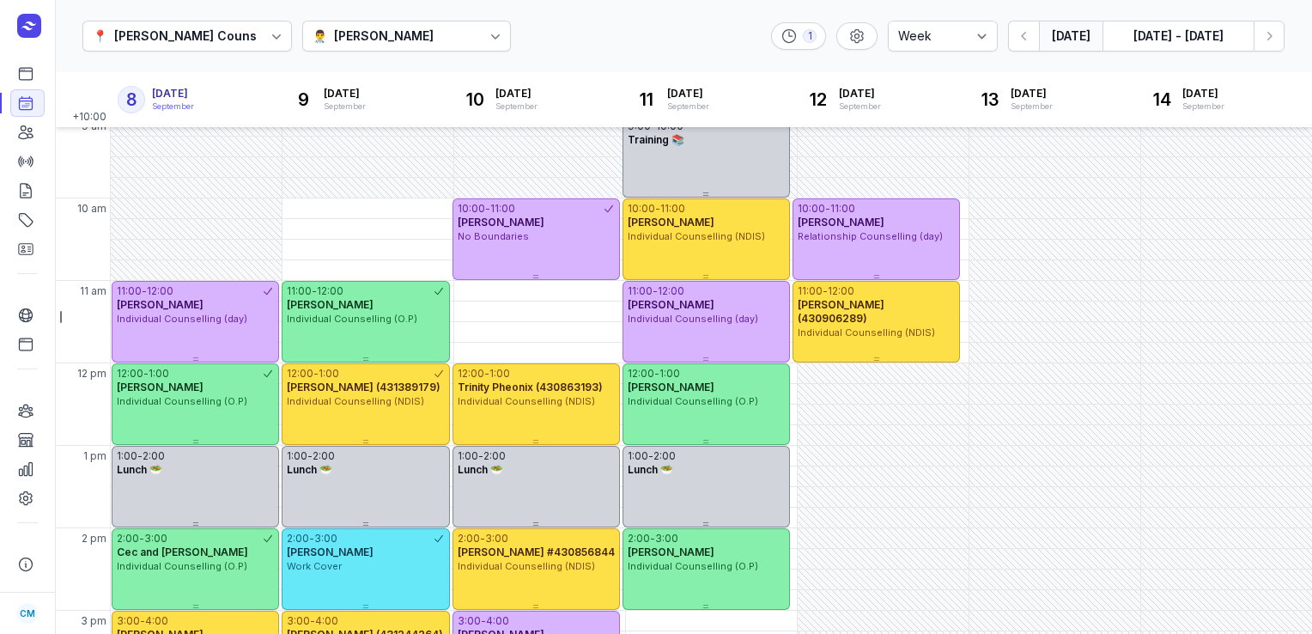
click at [487, 36] on icon at bounding box center [495, 35] width 17 height 17
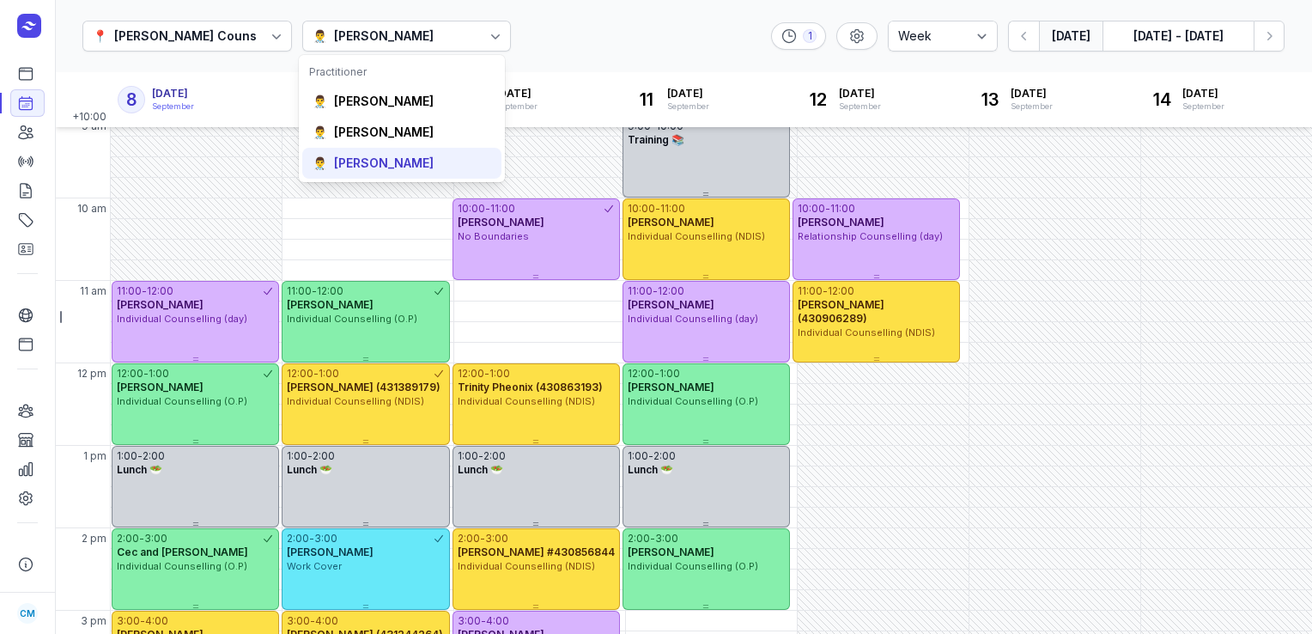
click at [403, 159] on div "[PERSON_NAME]" at bounding box center [384, 163] width 100 height 17
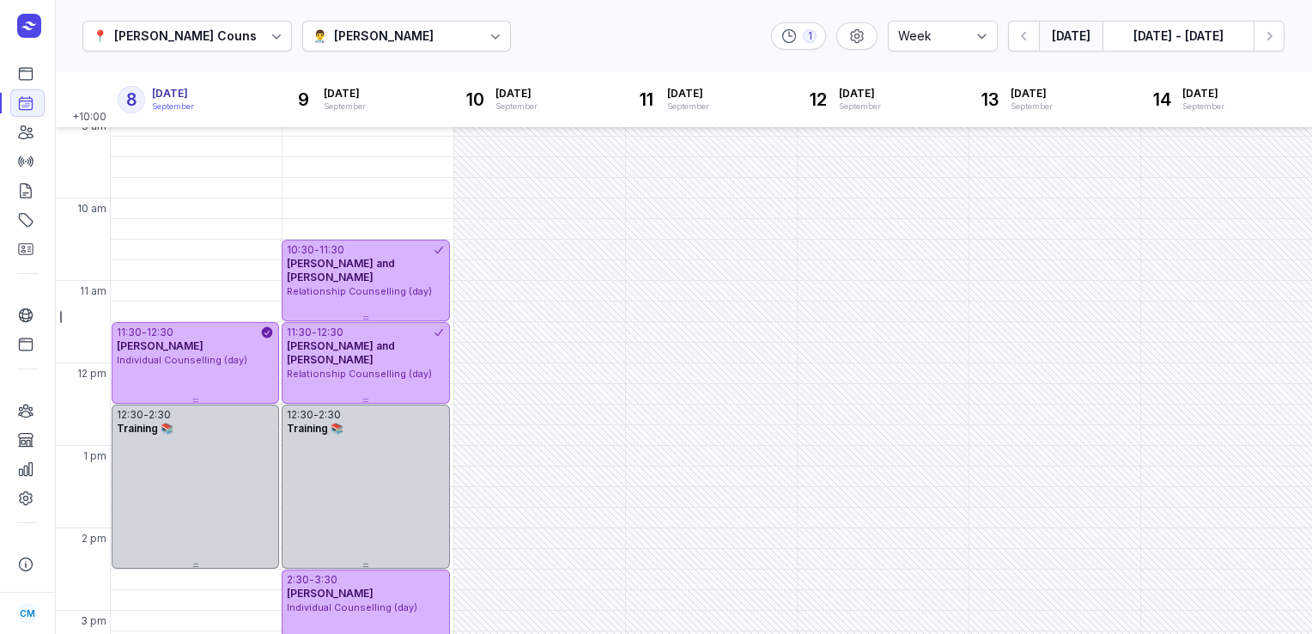
click at [375, 47] on div "👨‍⚕️ [PERSON_NAME]" at bounding box center [406, 36] width 209 height 31
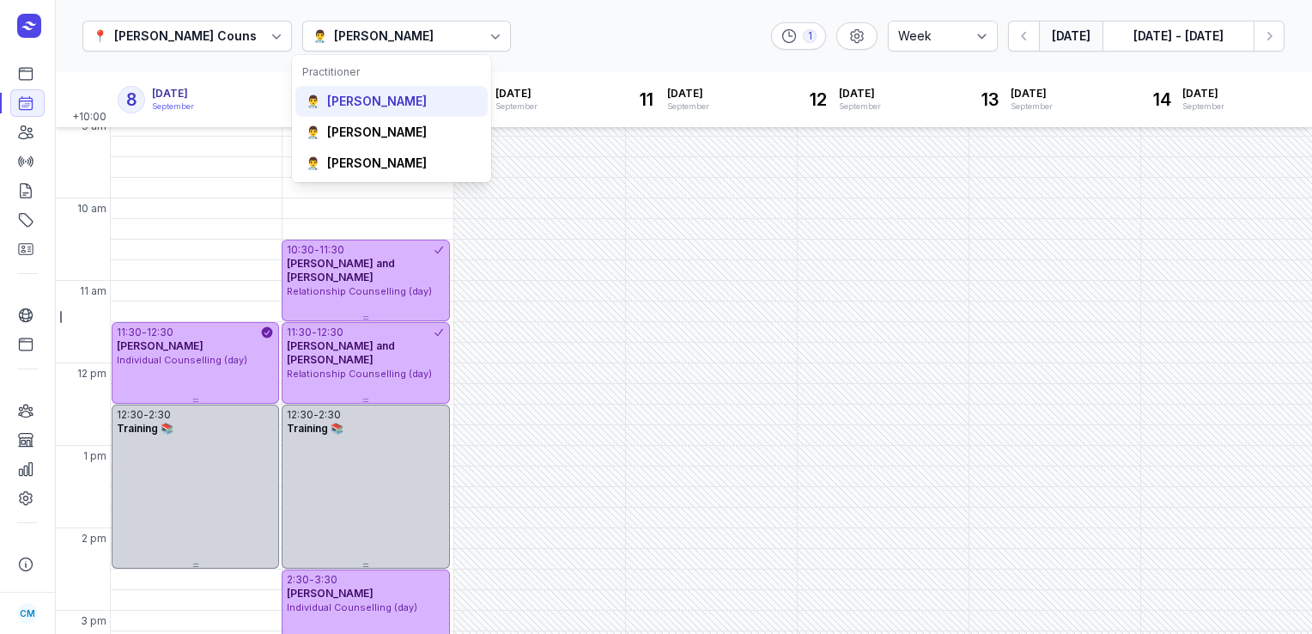
click at [374, 97] on div "[PERSON_NAME]" at bounding box center [377, 101] width 100 height 17
